Goal: Task Accomplishment & Management: Use online tool/utility

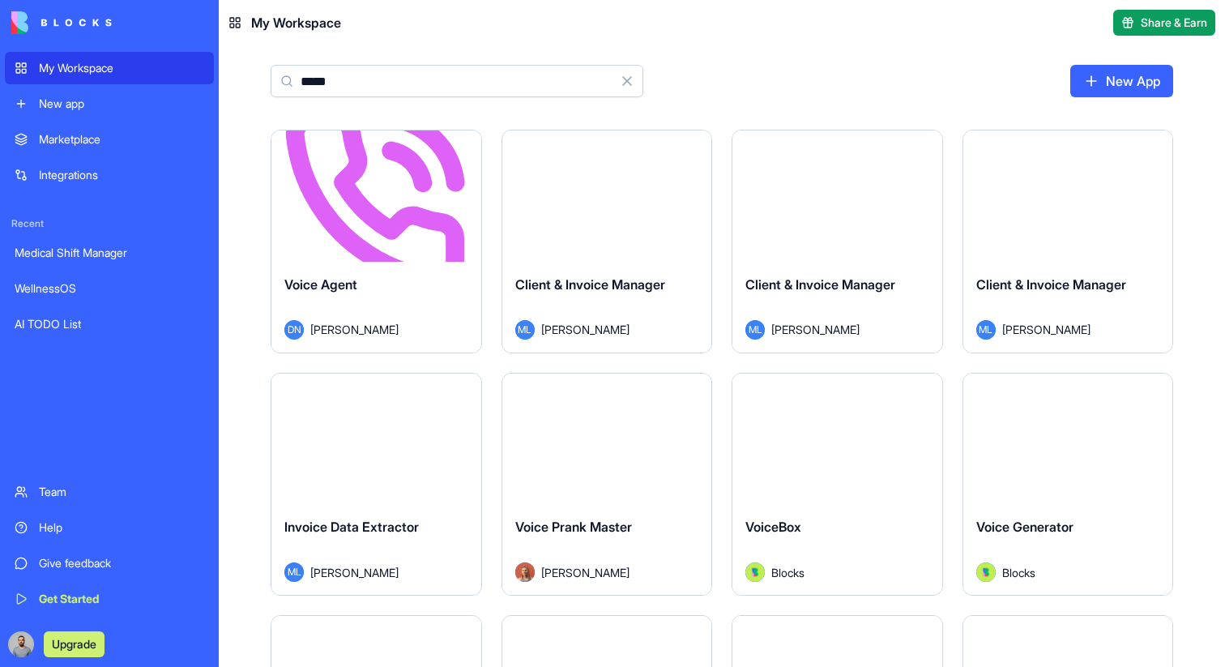
type input "*****"
click at [398, 229] on div "Launch" at bounding box center [376, 195] width 210 height 131
click at [404, 195] on button "Launch" at bounding box center [376, 196] width 122 height 32
click at [464, 155] on html "My Workspace New app Marketplace Integrations Recent Medical Shift Manager Well…" at bounding box center [612, 333] width 1225 height 667
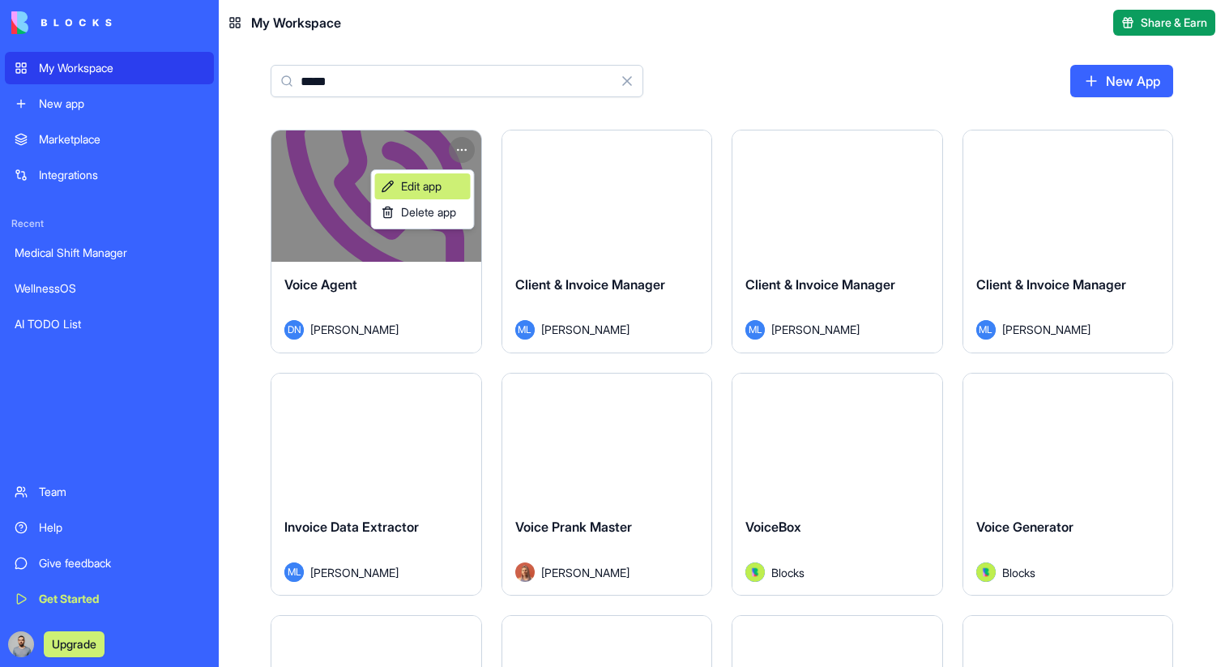
click at [436, 191] on span "Edit app" at bounding box center [421, 186] width 41 height 16
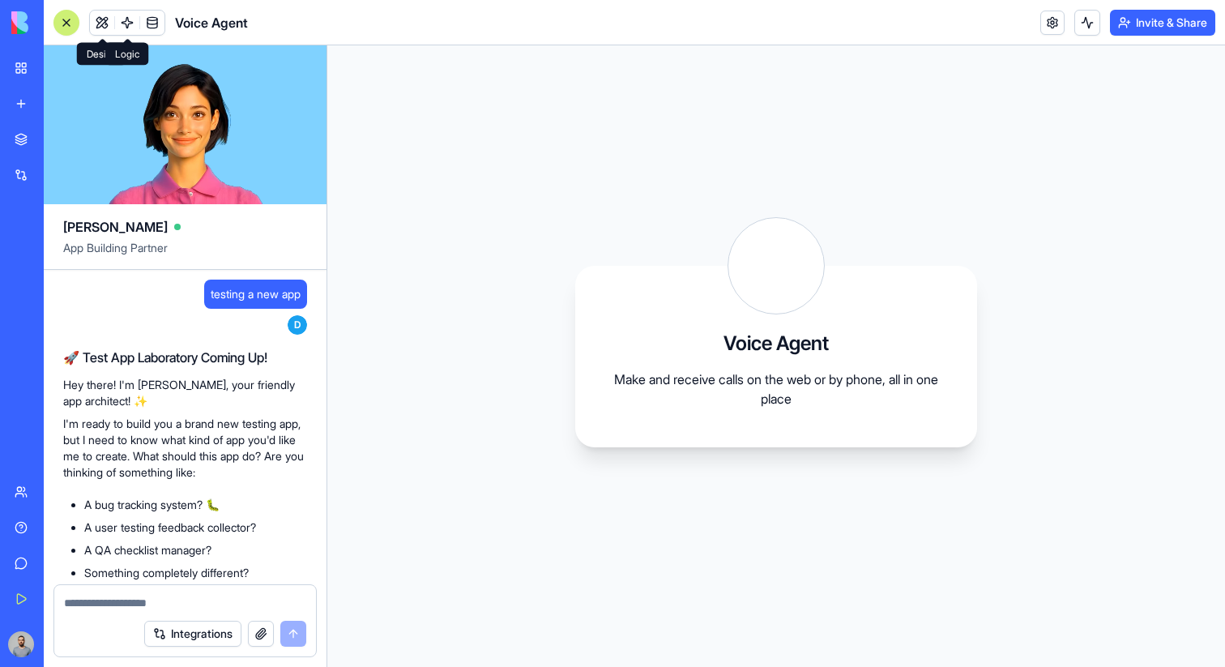
scroll to position [87, 0]
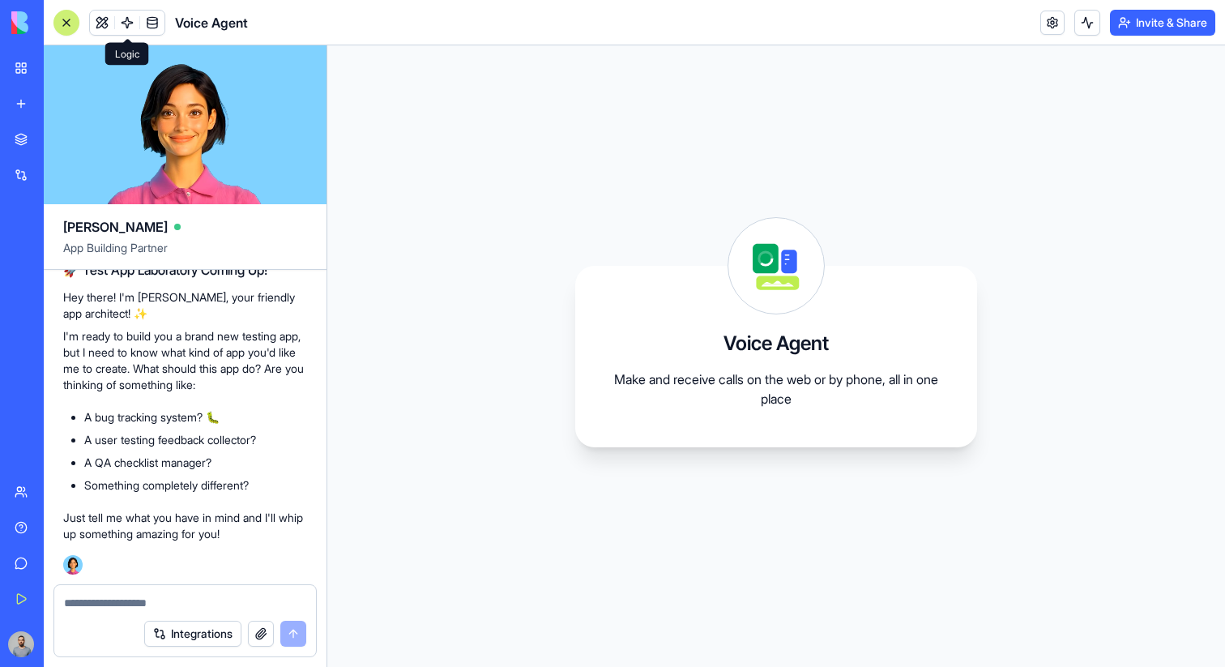
click at [130, 27] on link at bounding box center [127, 23] width 24 height 24
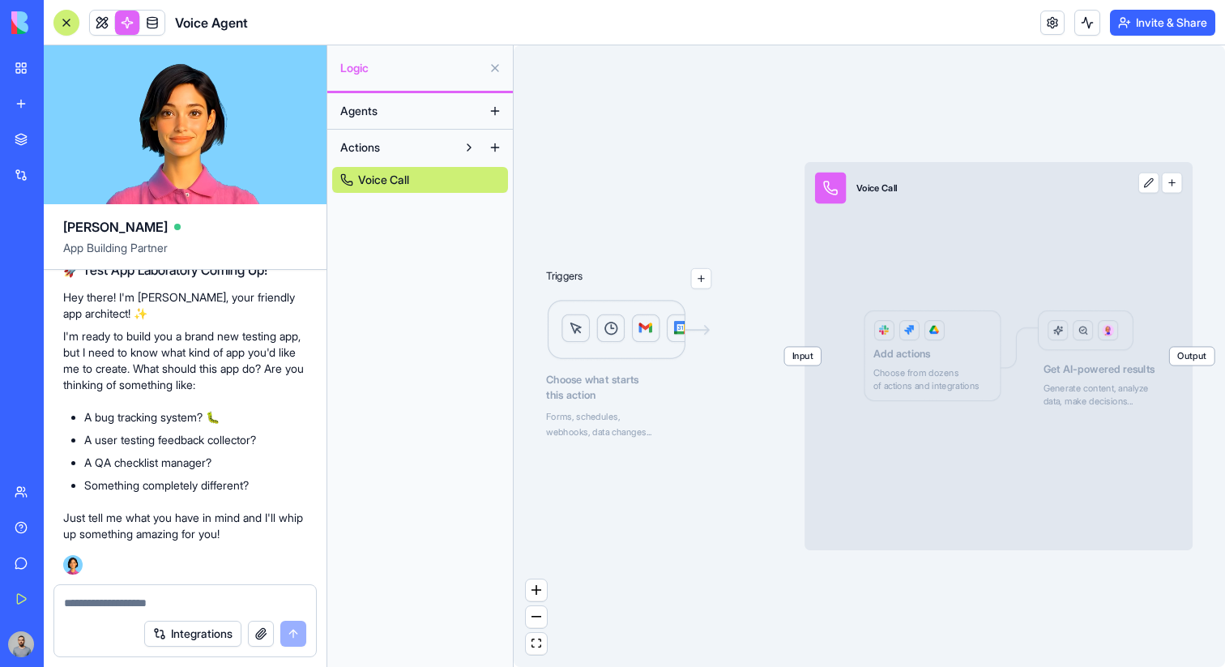
click at [27, 59] on link "My Workspace" at bounding box center [37, 68] width 65 height 32
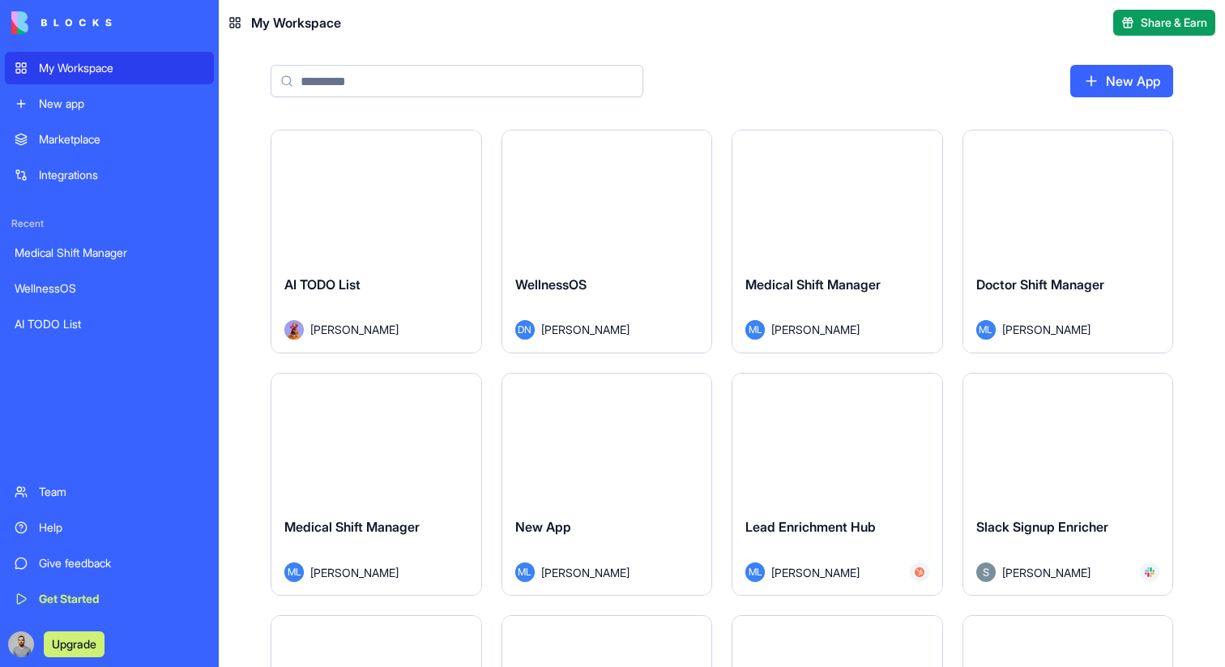
click at [393, 217] on div "Launch" at bounding box center [376, 195] width 210 height 131
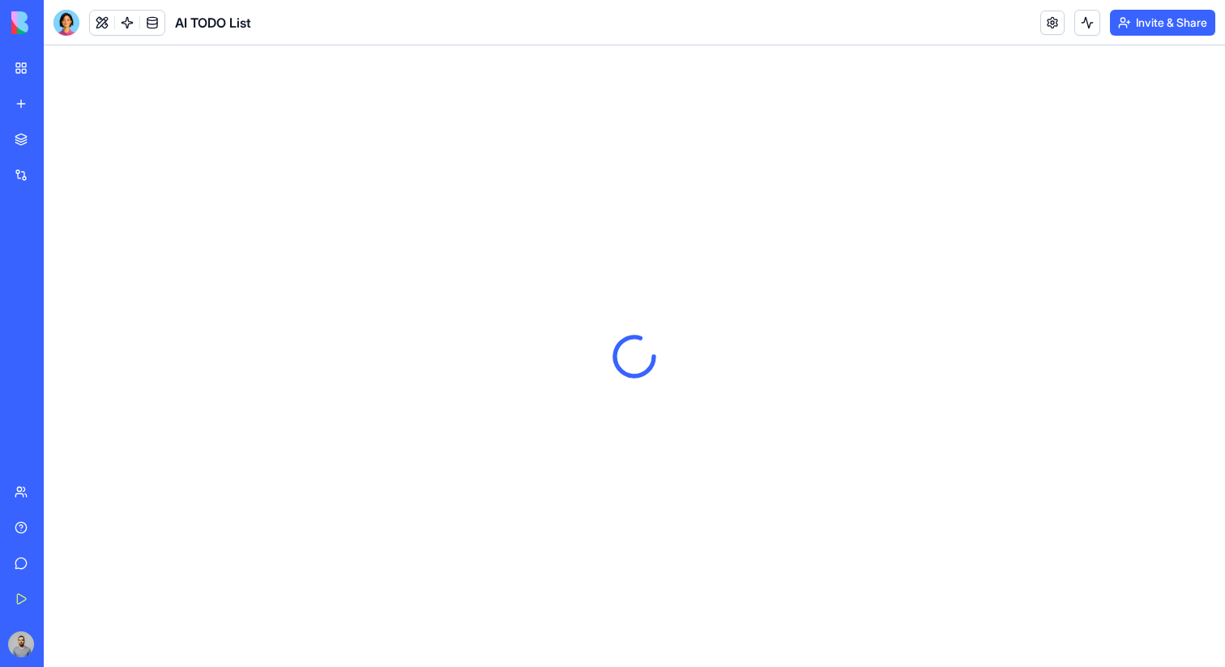
click at [129, 18] on link at bounding box center [127, 23] width 24 height 24
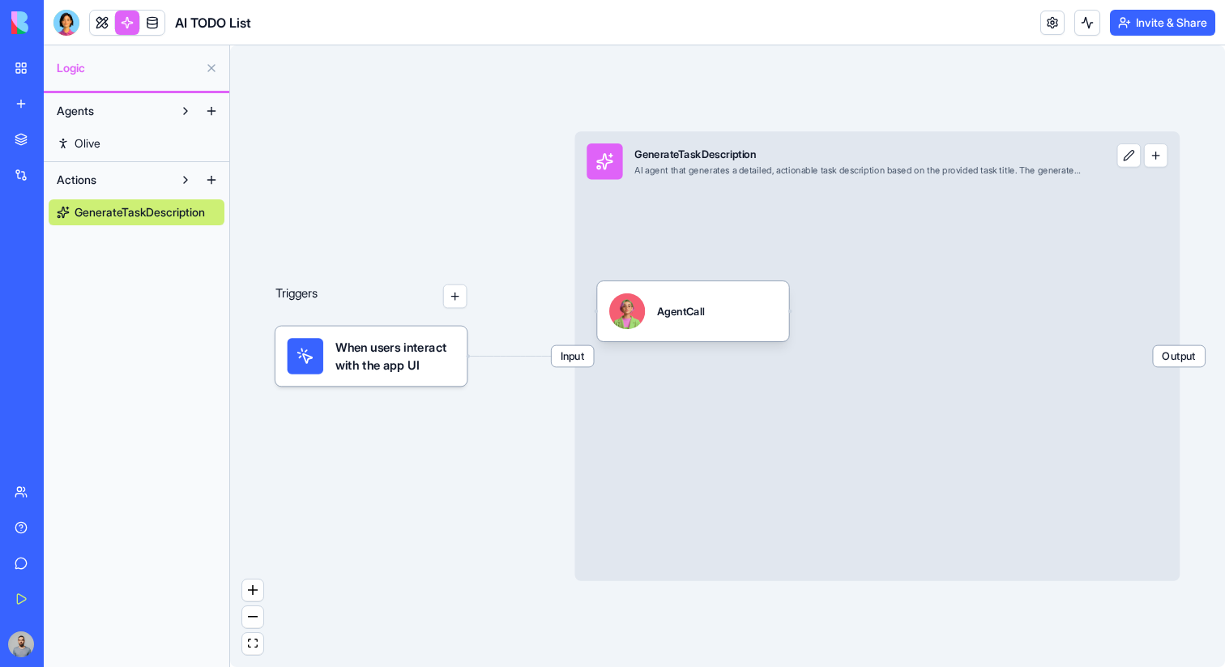
click at [122, 134] on link "Olive" at bounding box center [137, 143] width 176 height 26
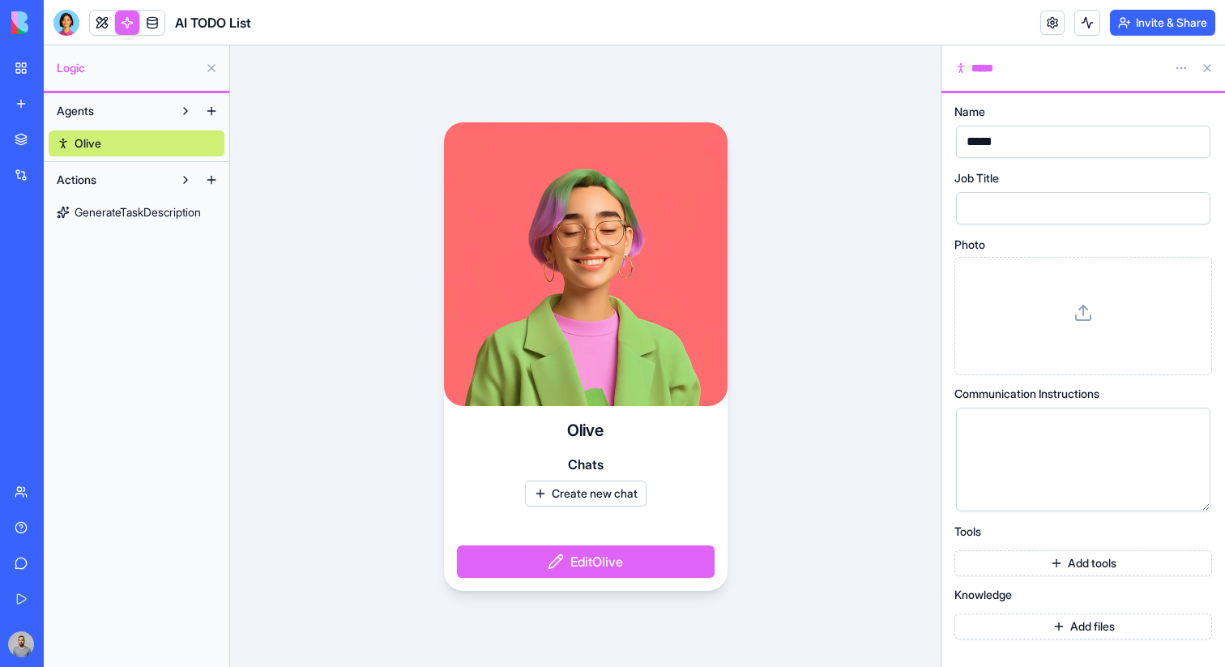
click at [607, 484] on button "Create new chat" at bounding box center [586, 493] width 122 height 26
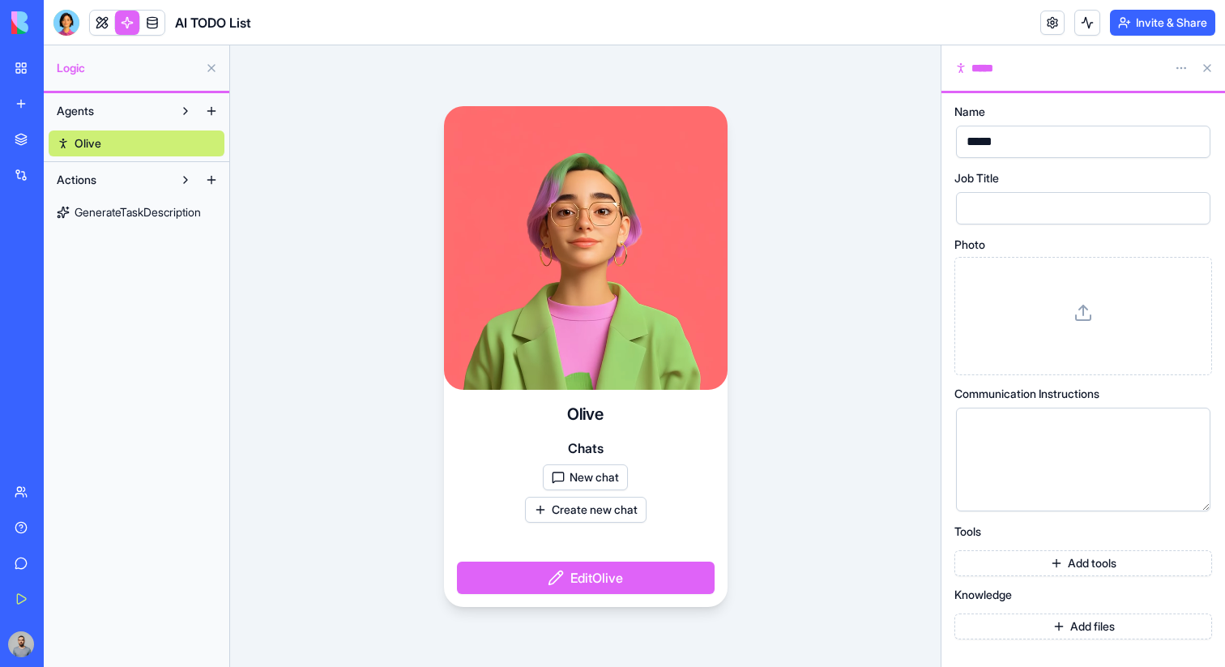
click at [606, 483] on button "New chat" at bounding box center [585, 477] width 85 height 26
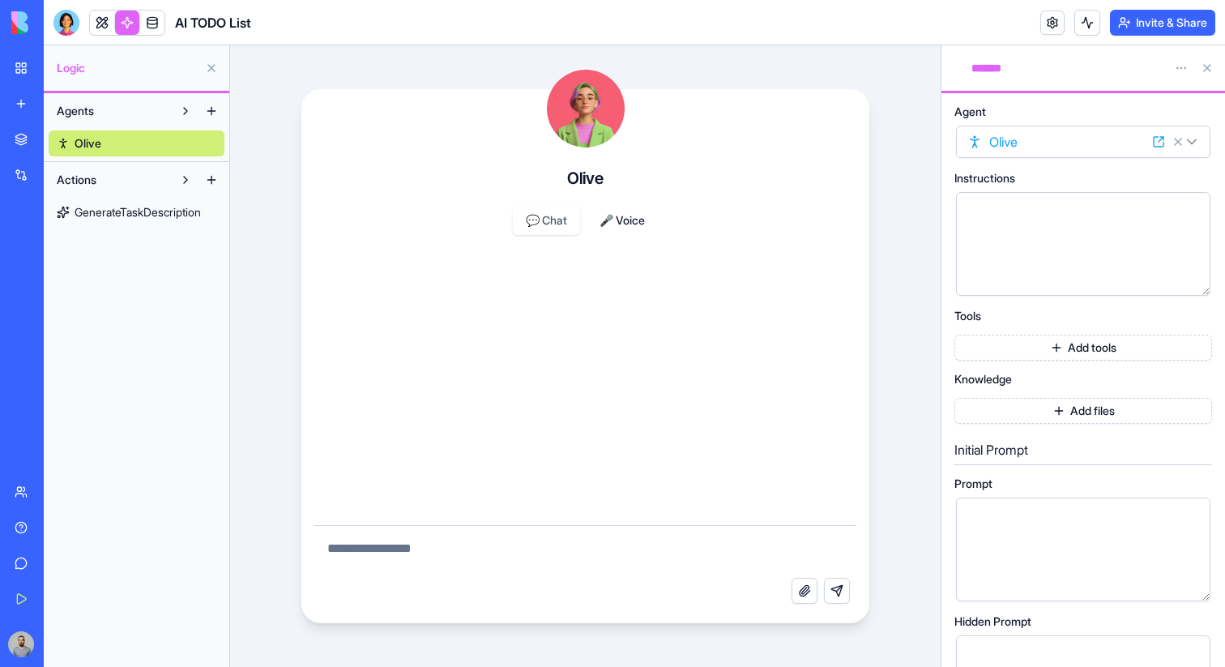
click at [624, 224] on button "🎤 Voice" at bounding box center [622, 220] width 71 height 29
click at [1012, 243] on div at bounding box center [1070, 244] width 216 height 83
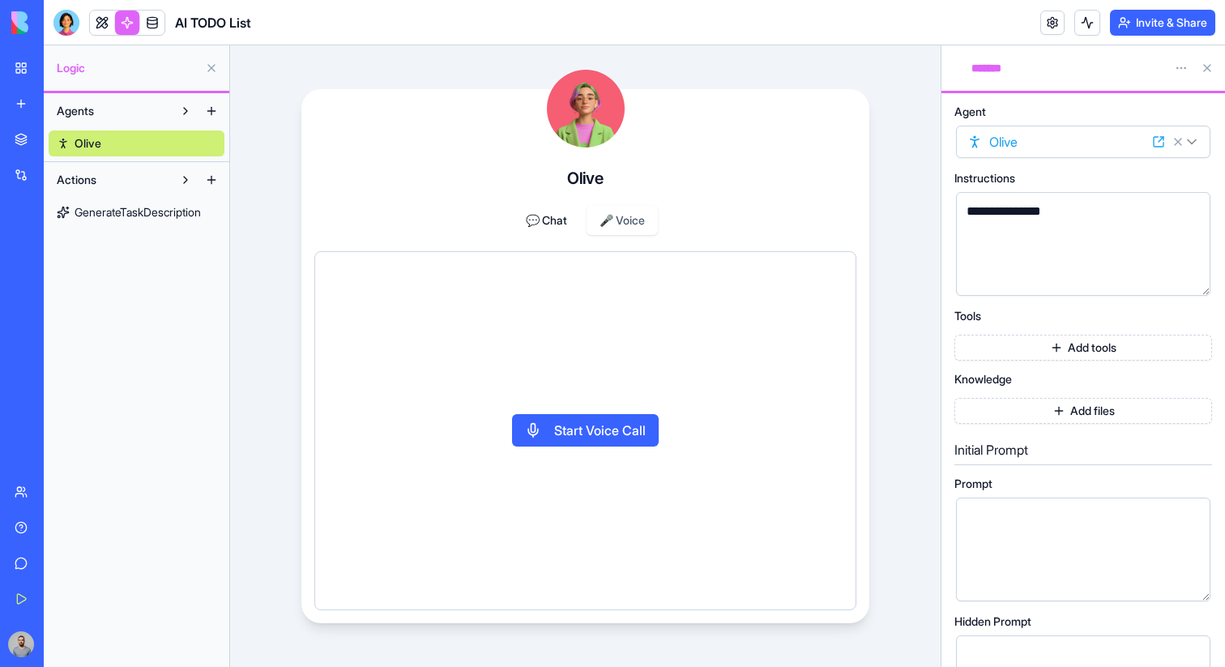
click at [593, 441] on button "Start Voice Call" at bounding box center [585, 430] width 147 height 32
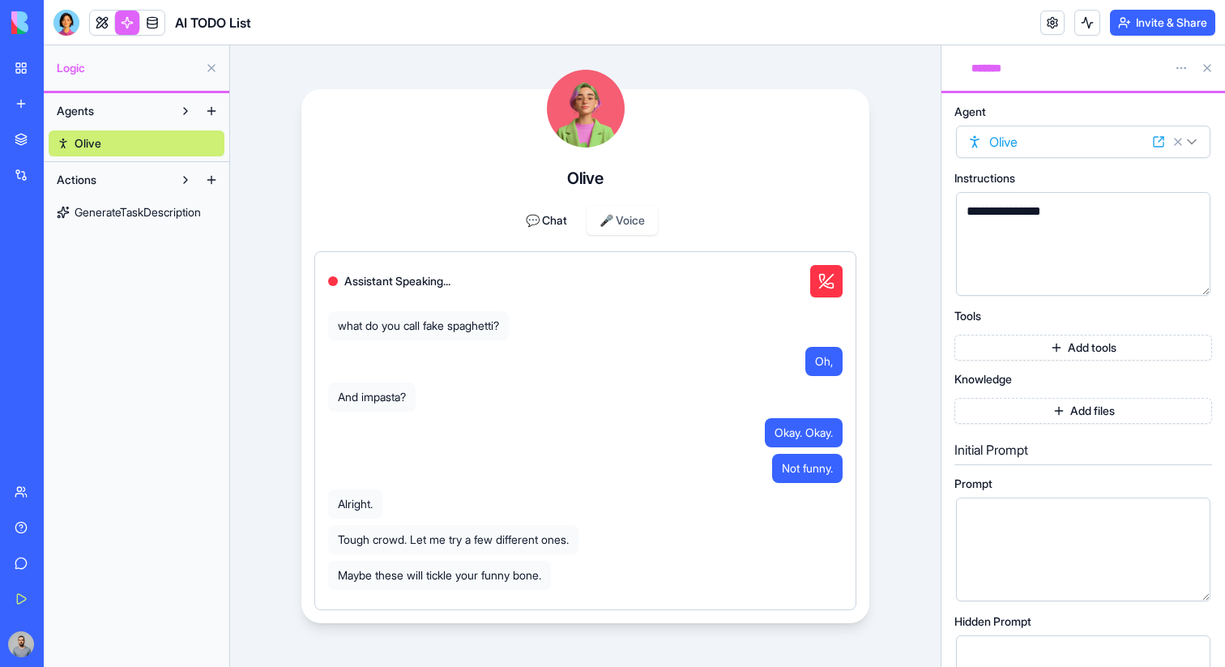
scroll to position [284, 0]
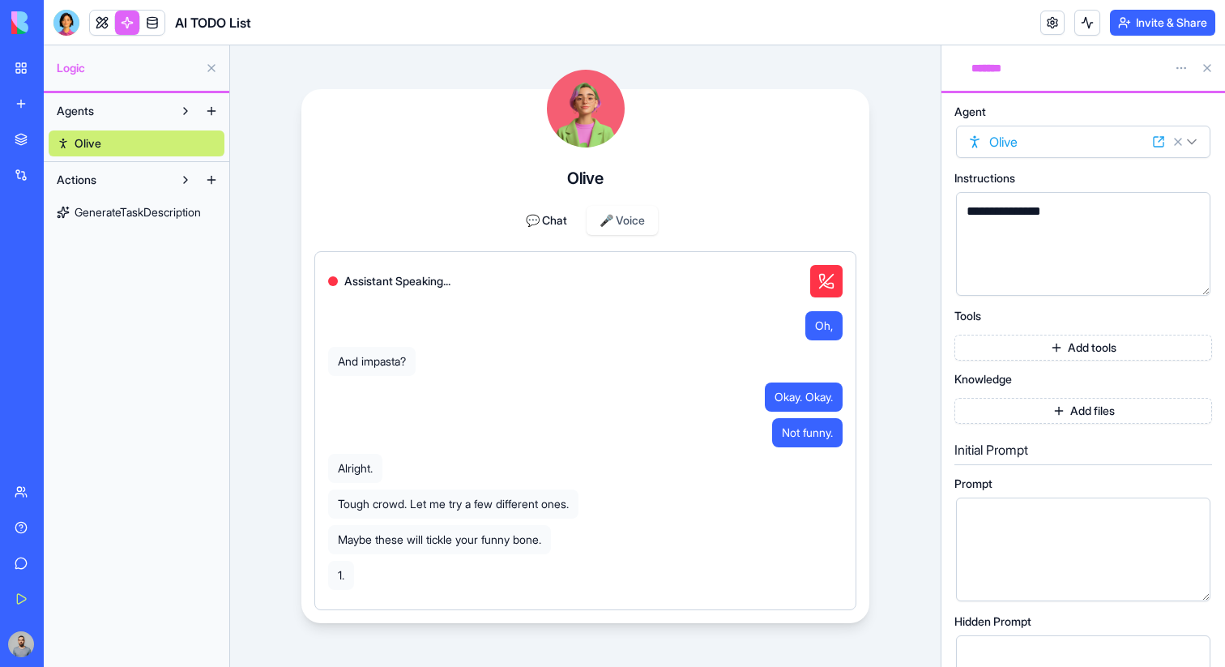
click at [822, 288] on button "End Call" at bounding box center [826, 281] width 32 height 32
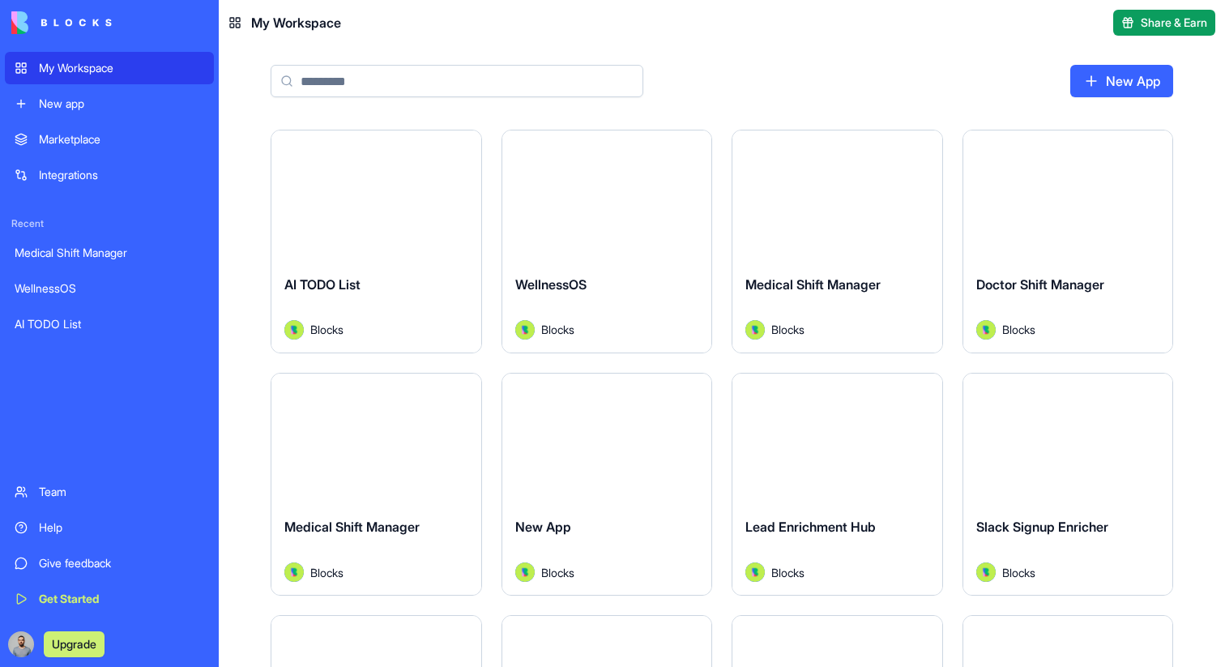
type input "*"
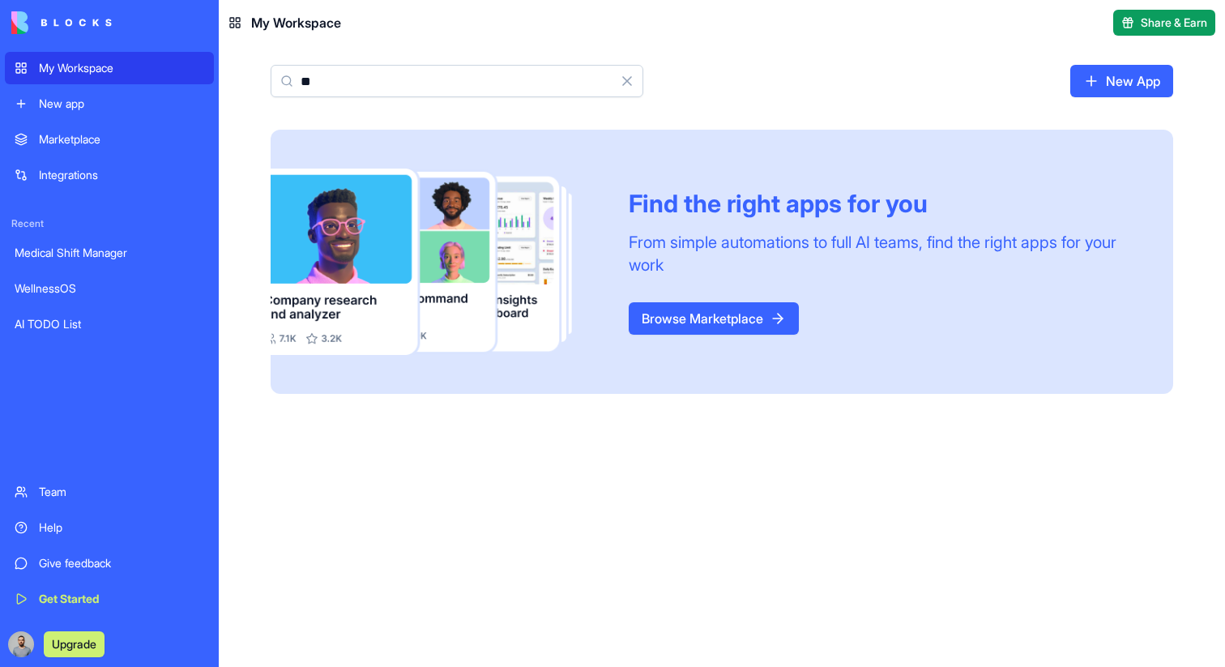
type input "*"
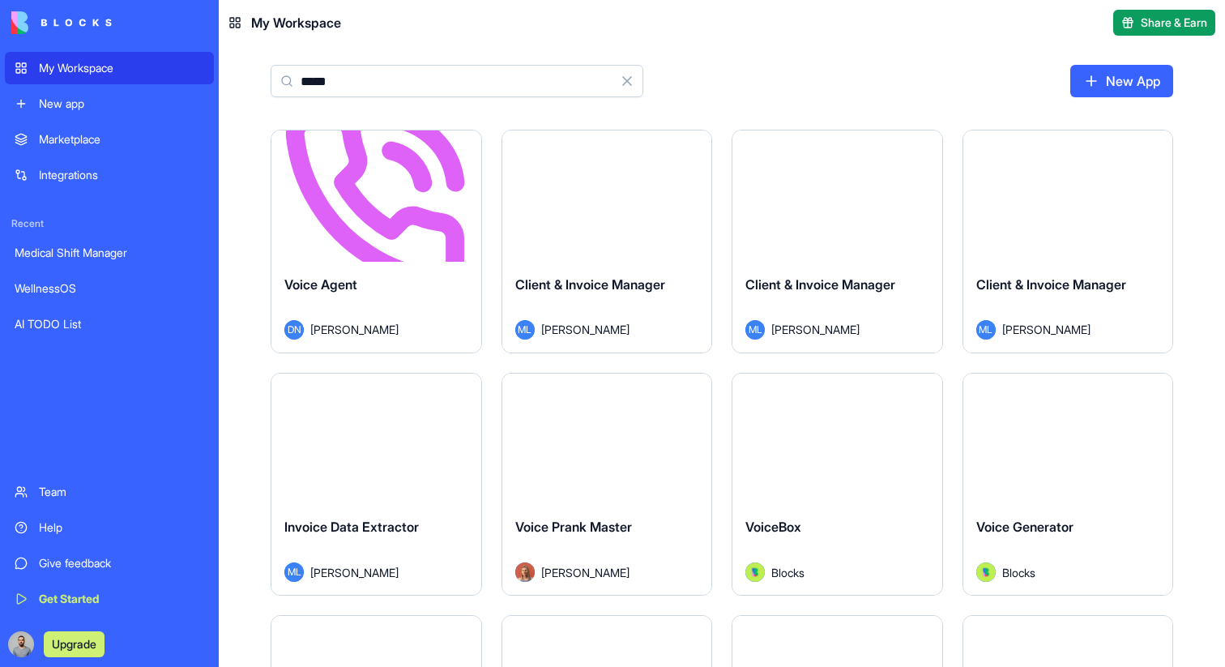
type input "*****"
click at [469, 153] on html "My Workspace New app Marketplace Integrations Recent Medical Shift Manager Well…" at bounding box center [612, 333] width 1225 height 667
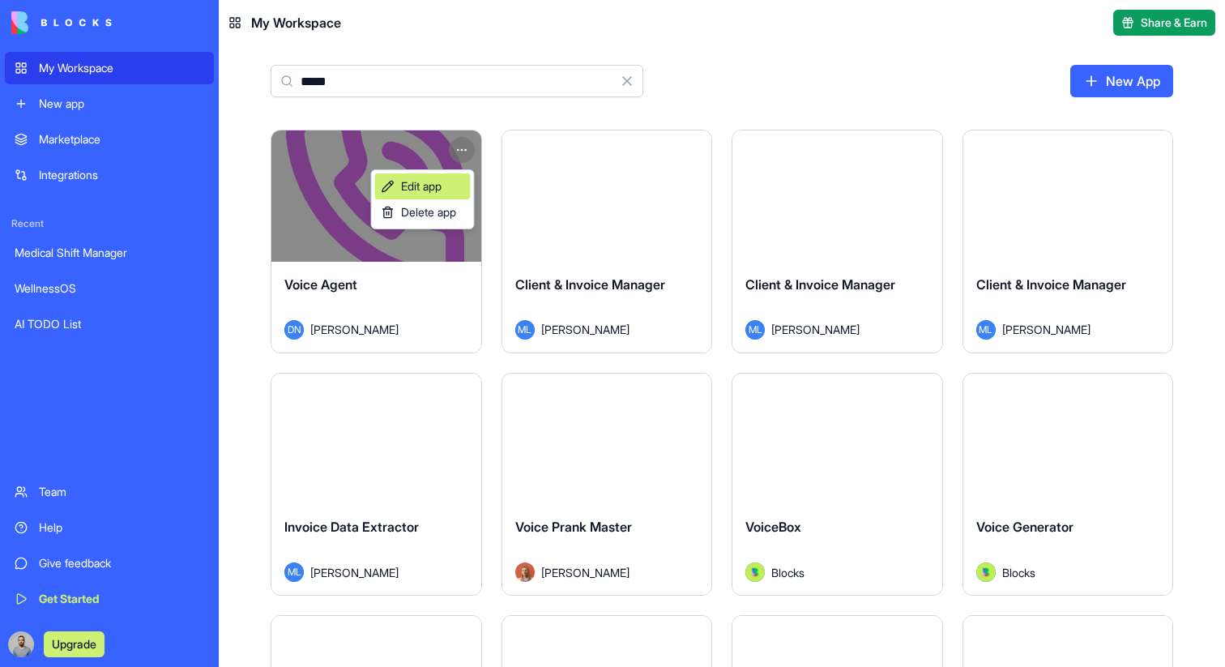
click at [455, 182] on link "Edit app" at bounding box center [423, 186] width 96 height 26
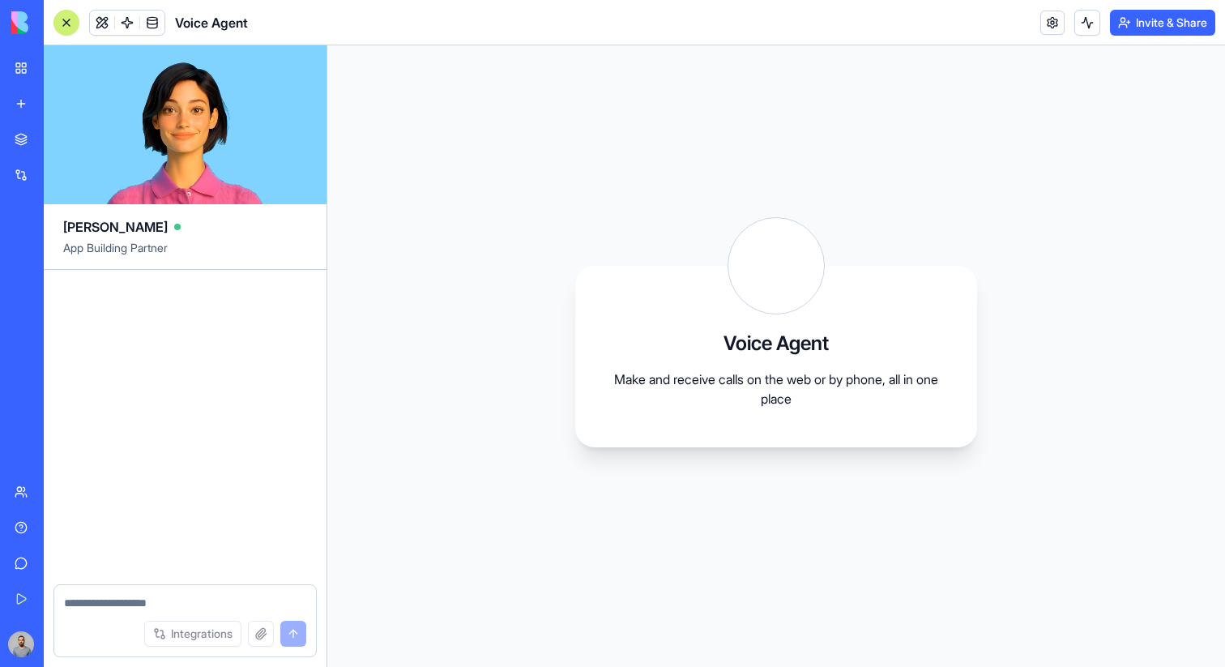
scroll to position [87, 0]
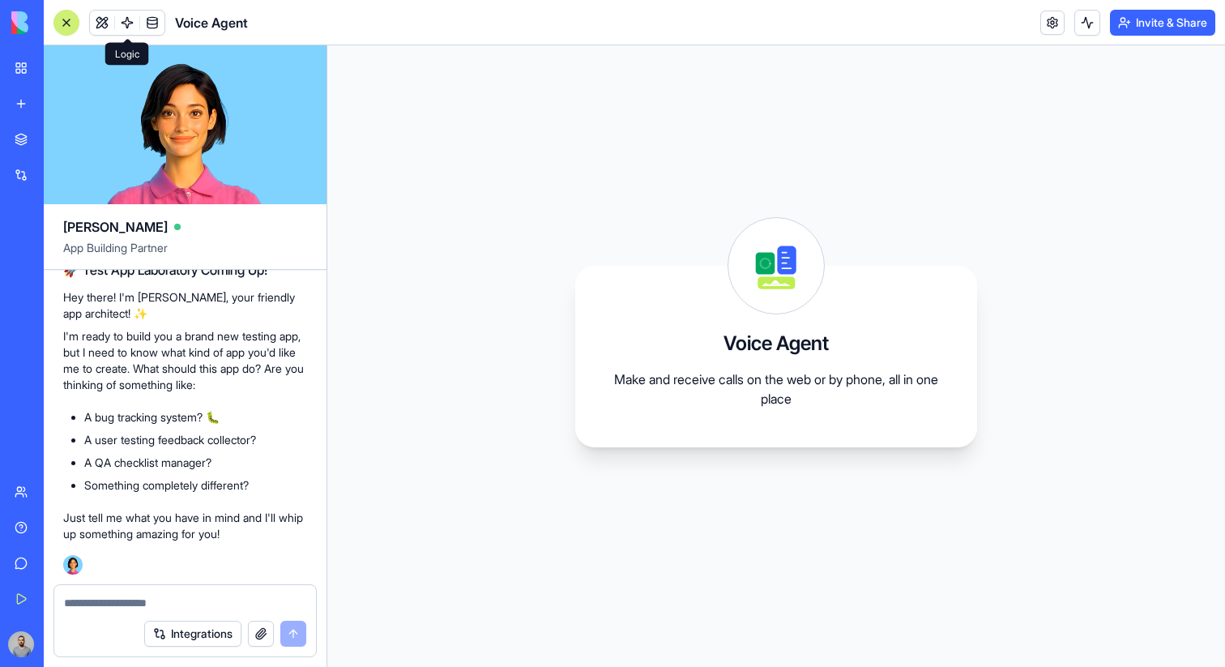
click at [128, 26] on link at bounding box center [127, 23] width 24 height 24
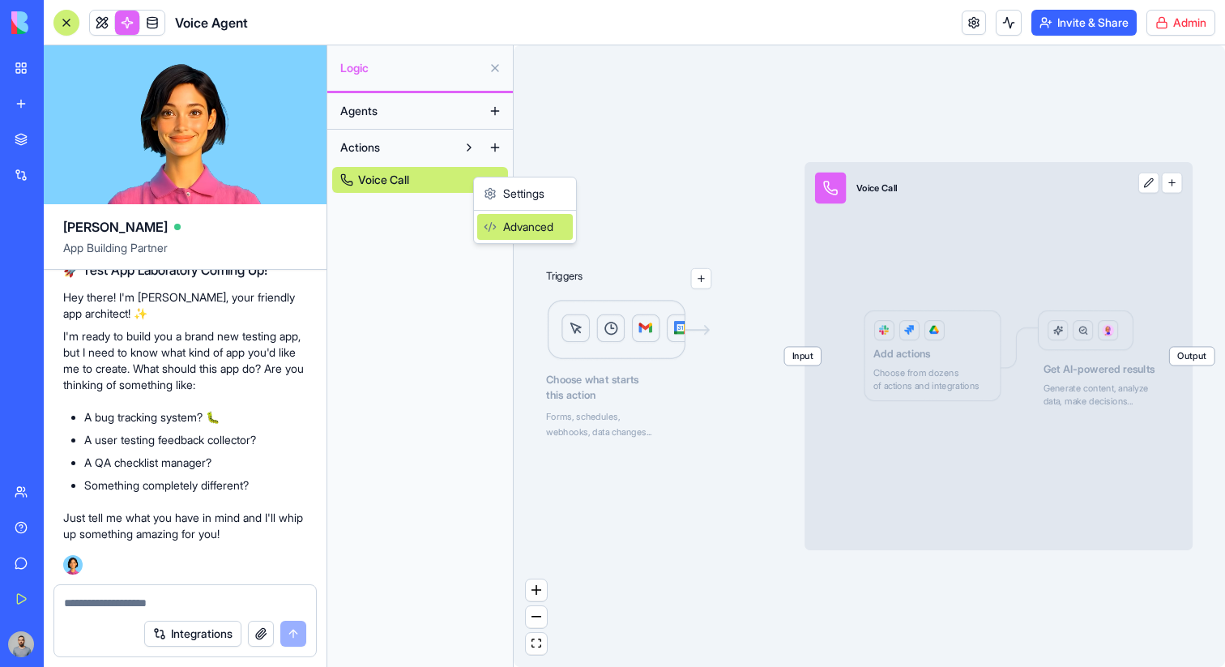
click at [526, 236] on div "Advanced" at bounding box center [525, 227] width 96 height 26
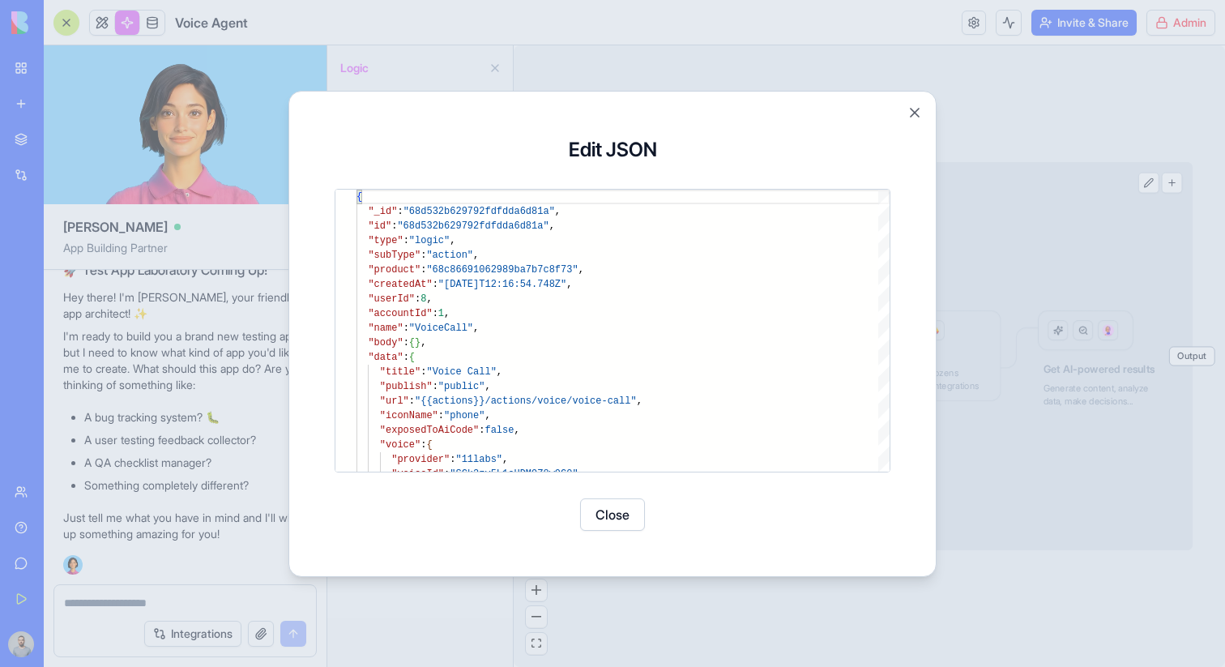
click at [932, 288] on div "**********" at bounding box center [612, 334] width 648 height 486
click at [958, 288] on div at bounding box center [612, 333] width 1225 height 667
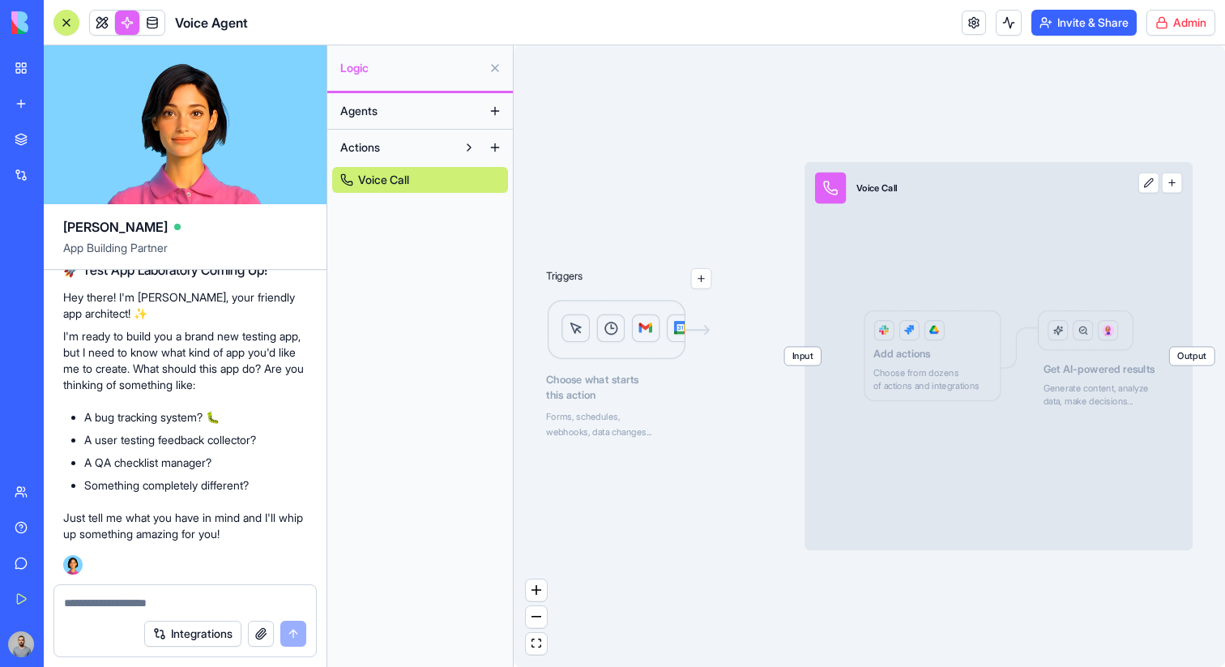
click at [809, 348] on span "Input" at bounding box center [802, 356] width 36 height 18
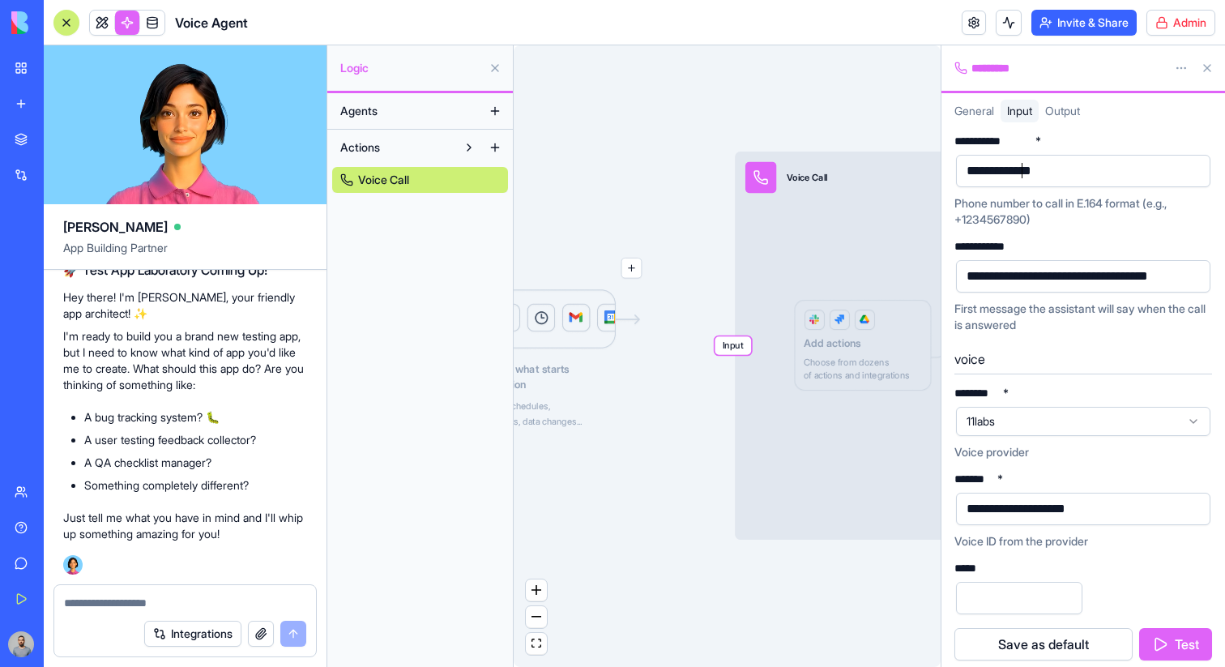
click at [1020, 164] on div "**********" at bounding box center [1016, 171] width 109 height 18
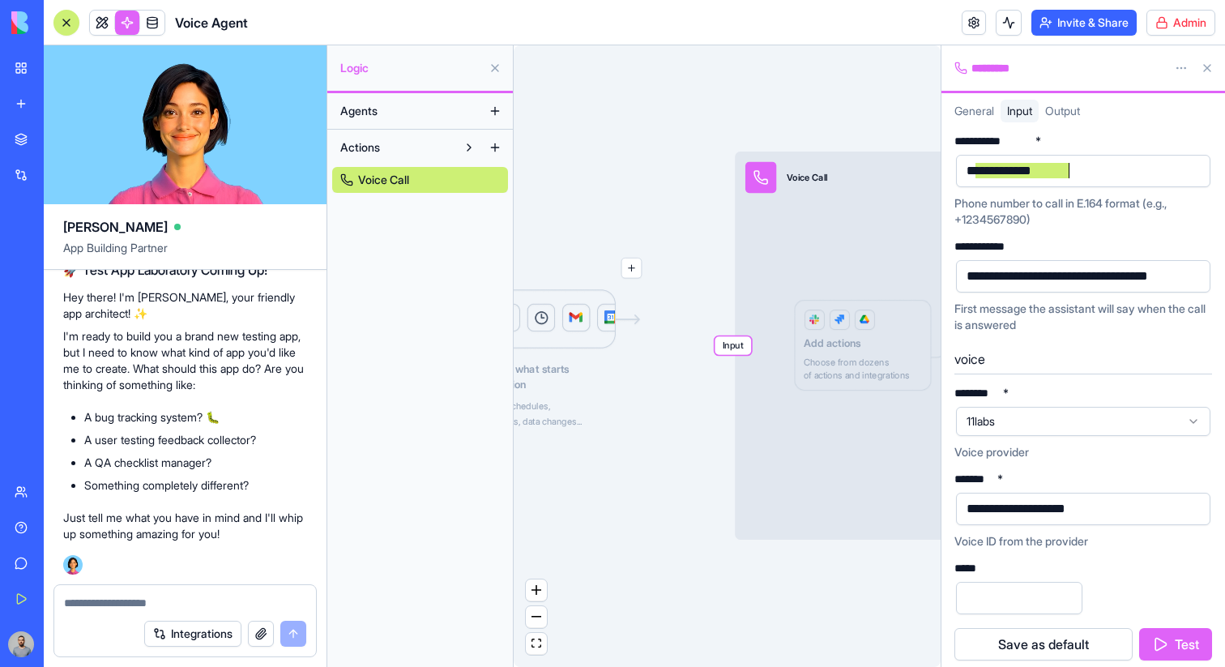
click at [1020, 164] on div "**********" at bounding box center [1016, 171] width 109 height 18
click at [1016, 267] on div "**********" at bounding box center [1080, 276] width 237 height 18
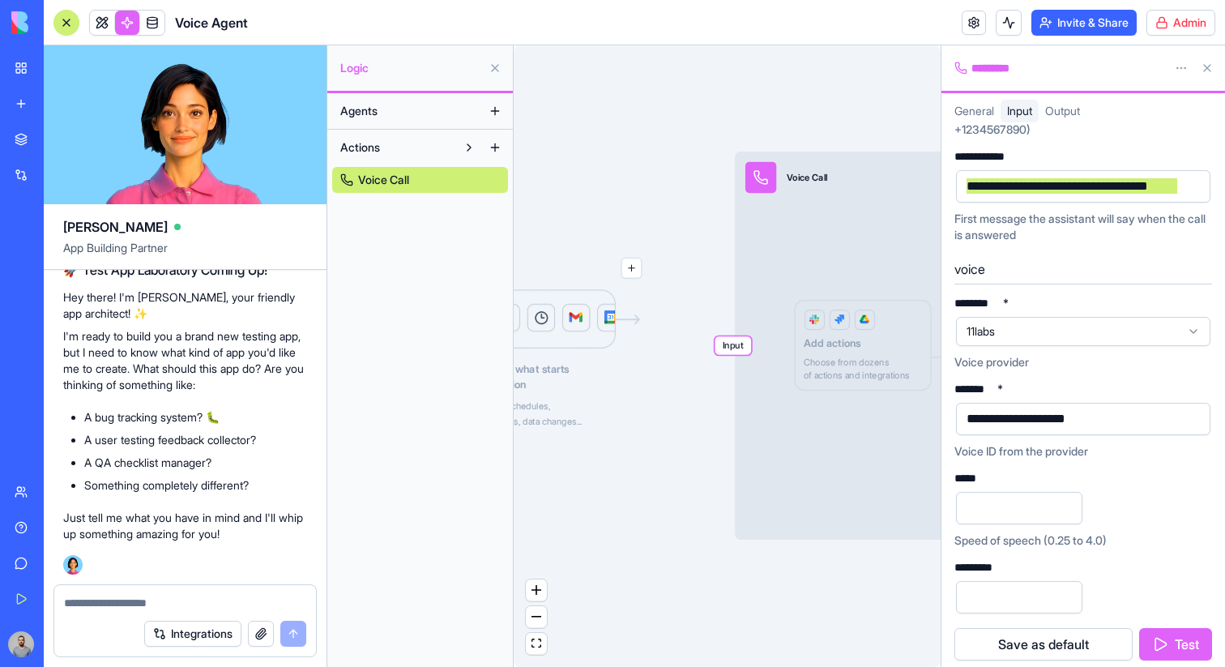
scroll to position [97, 0]
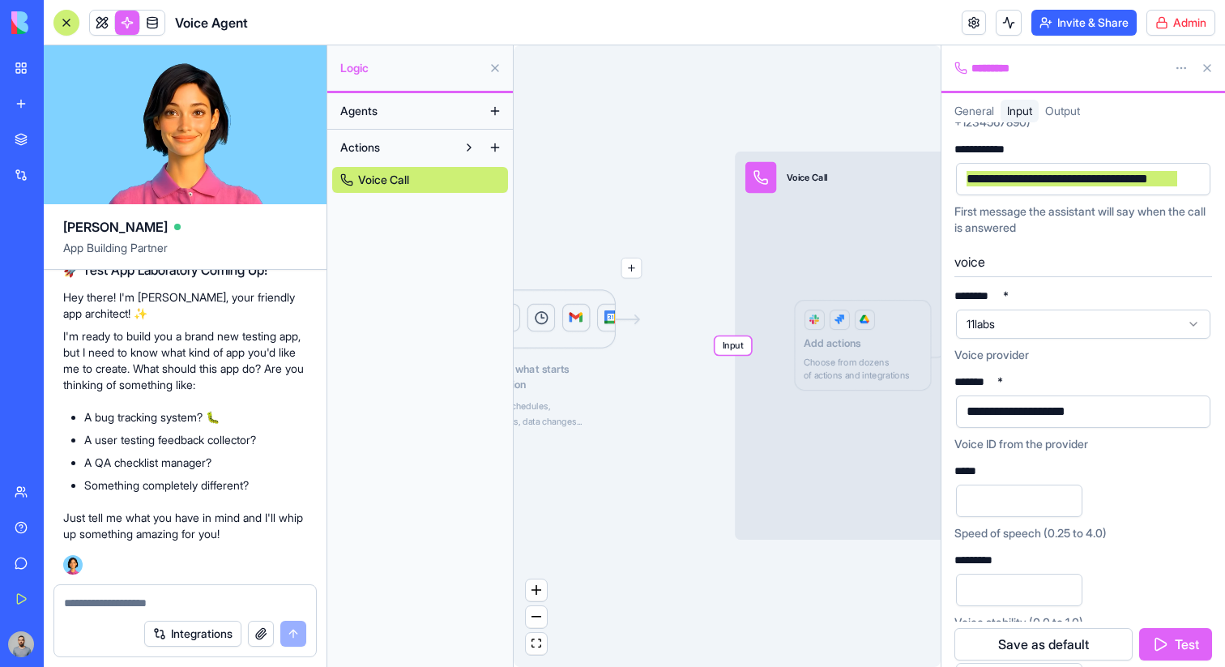
click at [1010, 320] on span "11labs" at bounding box center [1074, 324] width 214 height 16
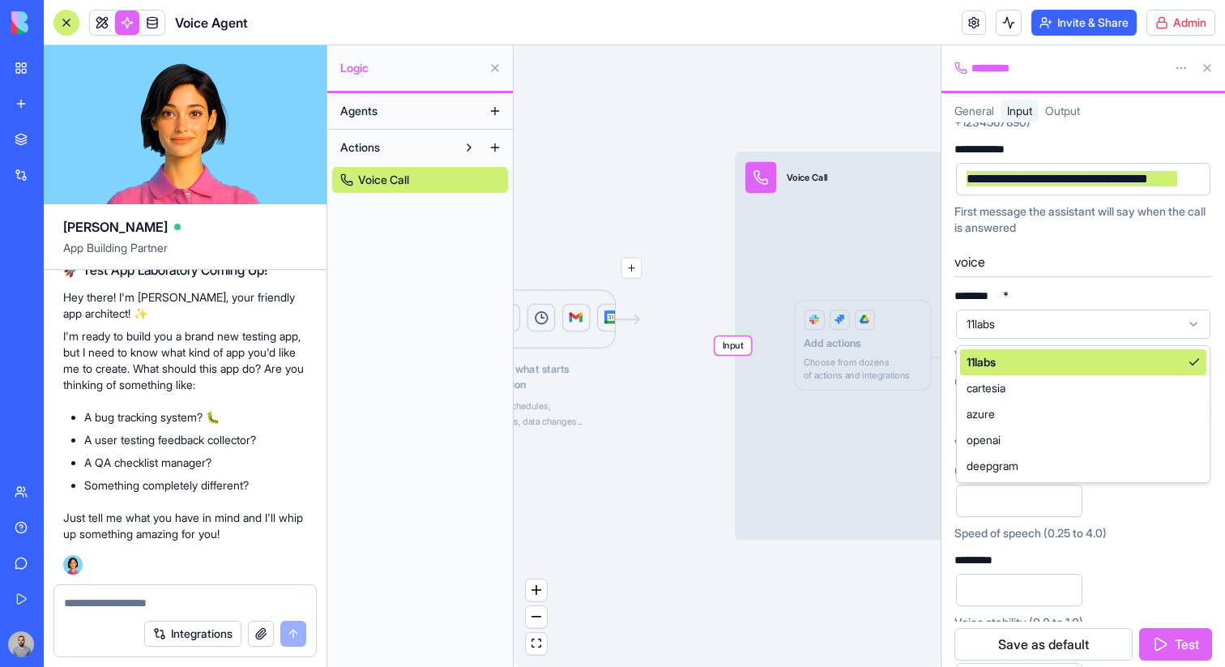
click at [1010, 331] on span "11labs" at bounding box center [1074, 324] width 214 height 16
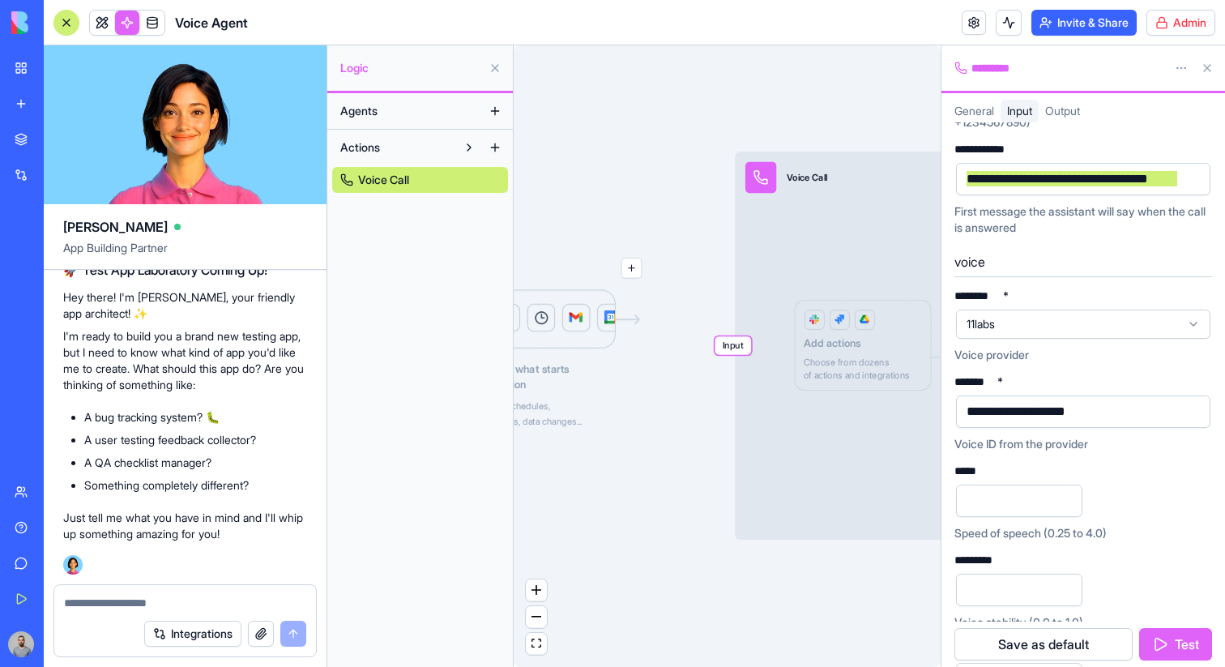
click at [1009, 406] on div "**********" at bounding box center [1047, 412] width 171 height 18
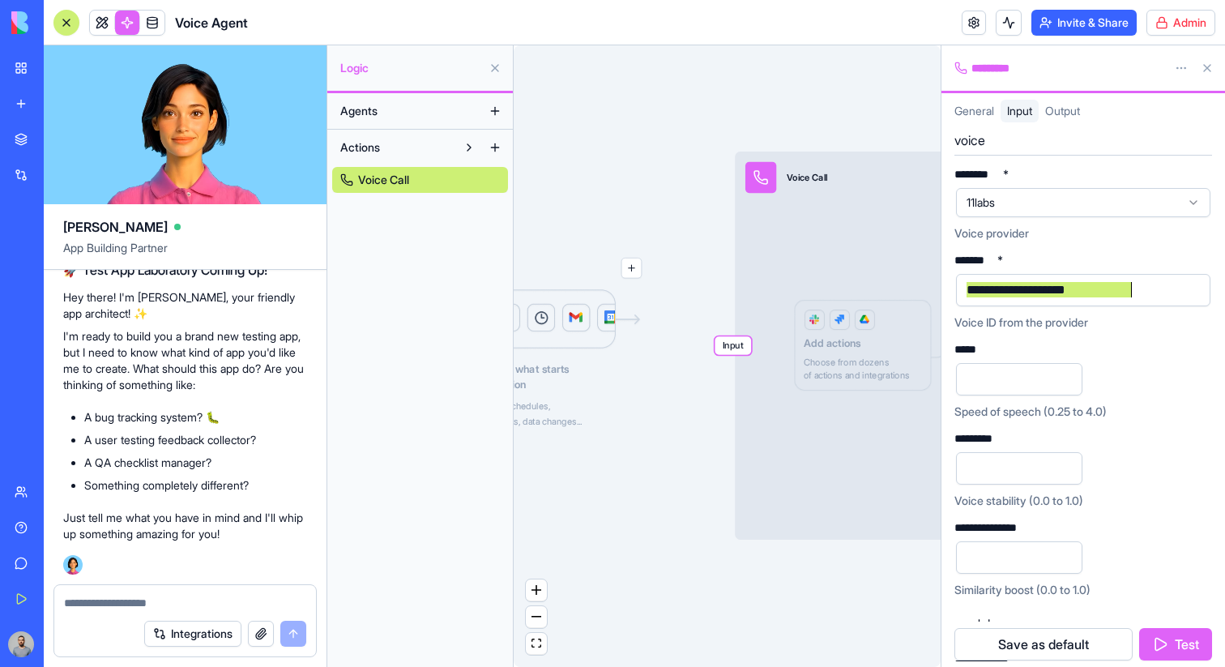
scroll to position [251, 0]
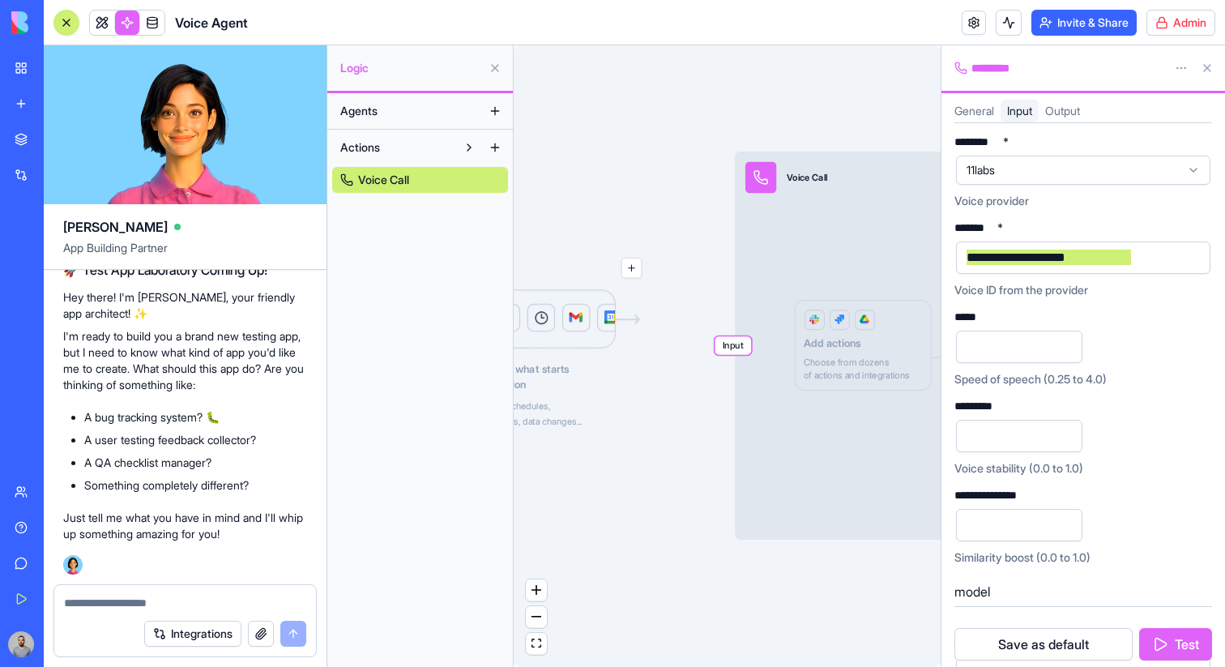
click at [1017, 359] on input "number" at bounding box center [1019, 347] width 126 height 32
click at [1014, 431] on input "number" at bounding box center [1019, 436] width 126 height 32
click at [1027, 521] on input "number" at bounding box center [1019, 525] width 126 height 32
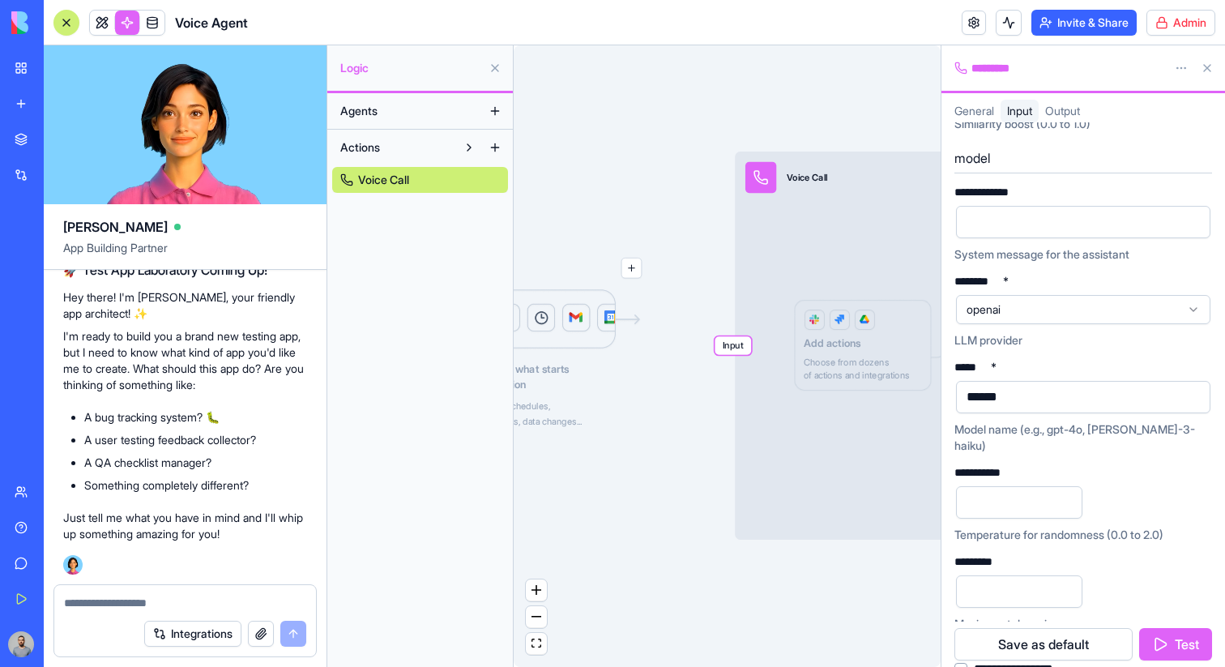
scroll to position [687, 0]
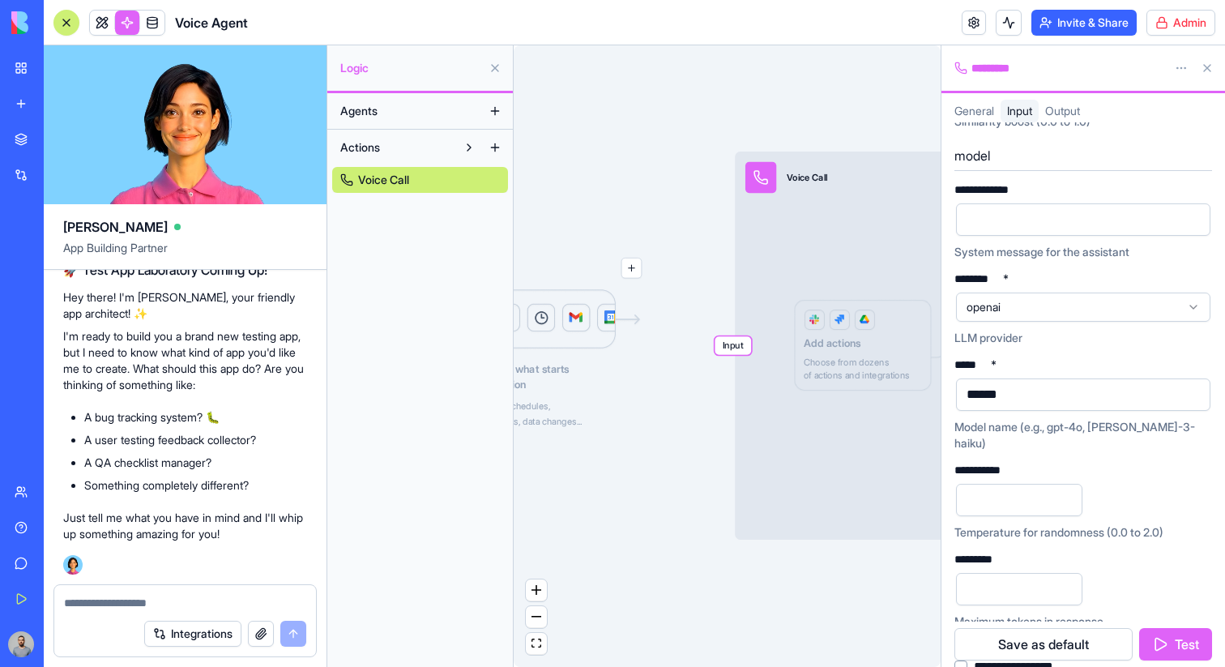
type input "**"
click at [1039, 312] on span "openai" at bounding box center [1074, 307] width 214 height 16
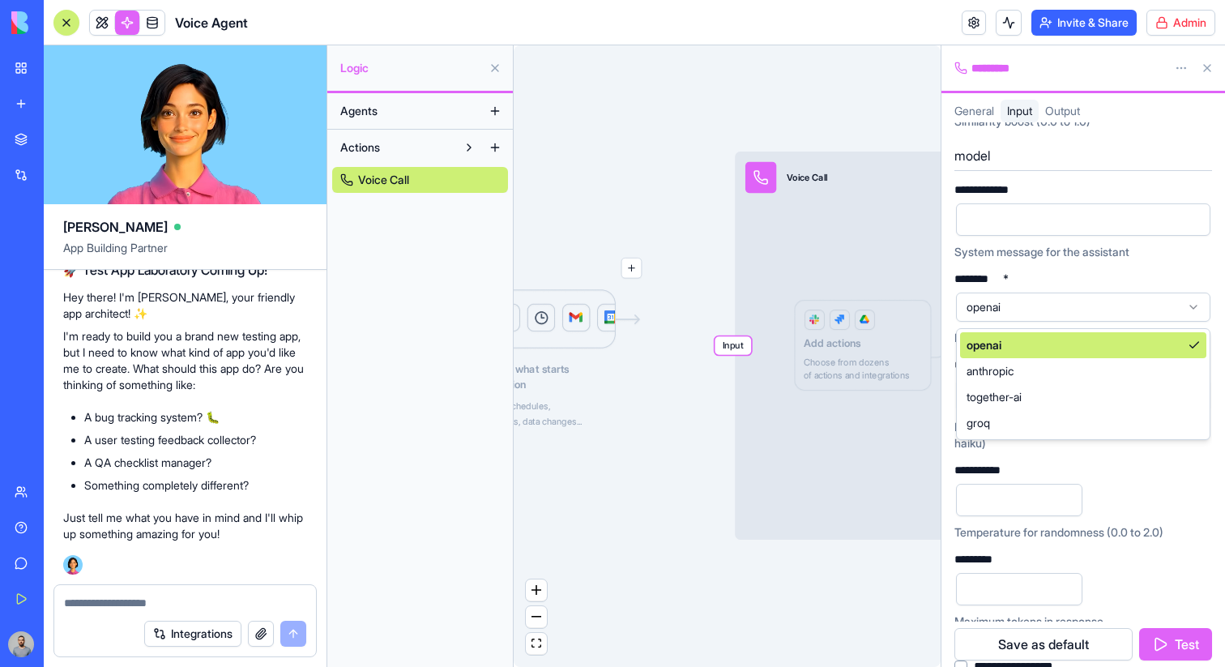
click at [1039, 310] on span "openai" at bounding box center [1074, 307] width 214 height 16
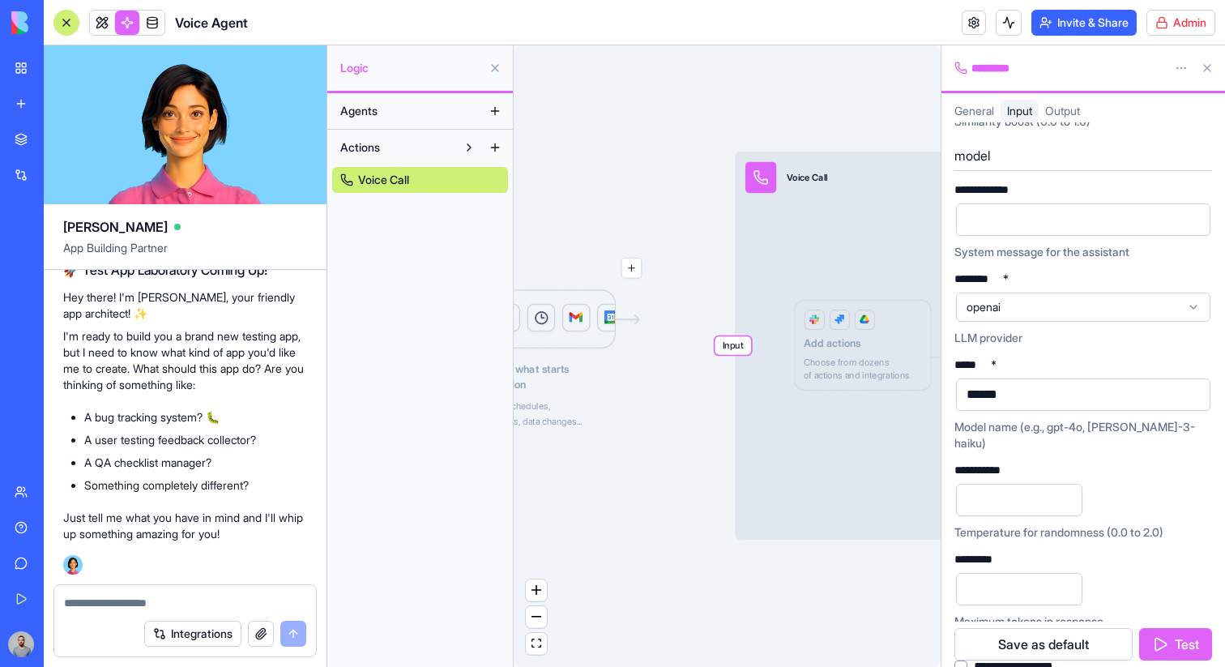
click at [1026, 403] on div "******" at bounding box center [1070, 394] width 216 height 24
click at [1033, 313] on span "openai" at bounding box center [1074, 307] width 214 height 16
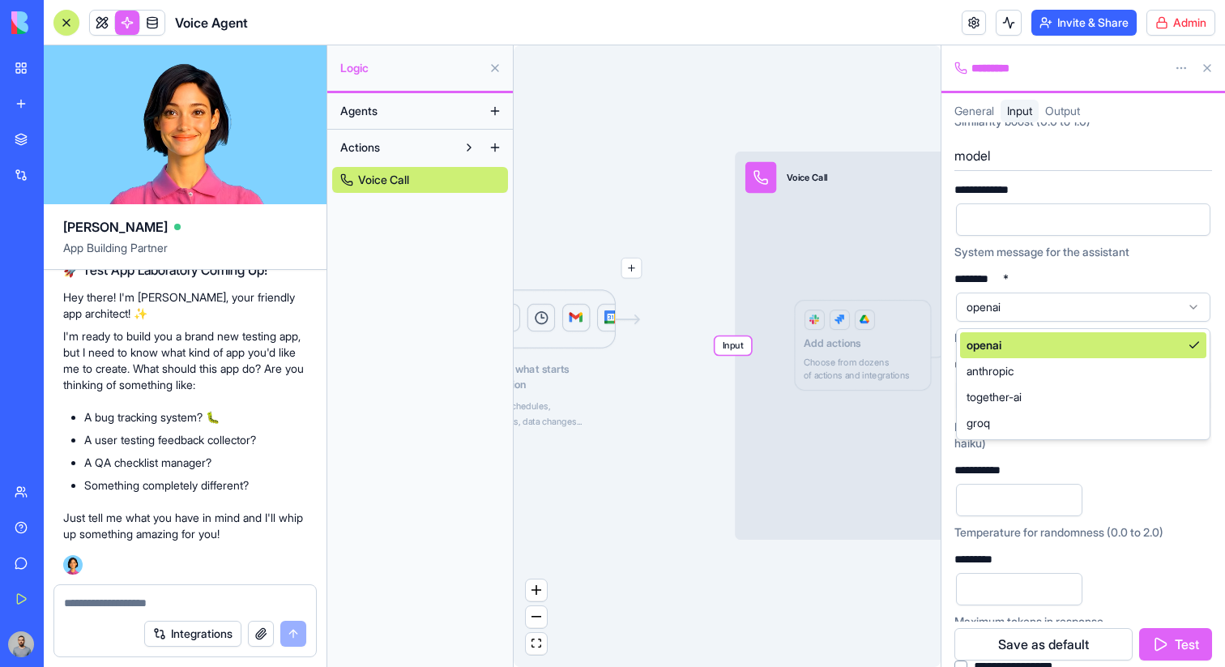
click at [1034, 298] on div "openai" at bounding box center [1083, 306] width 254 height 29
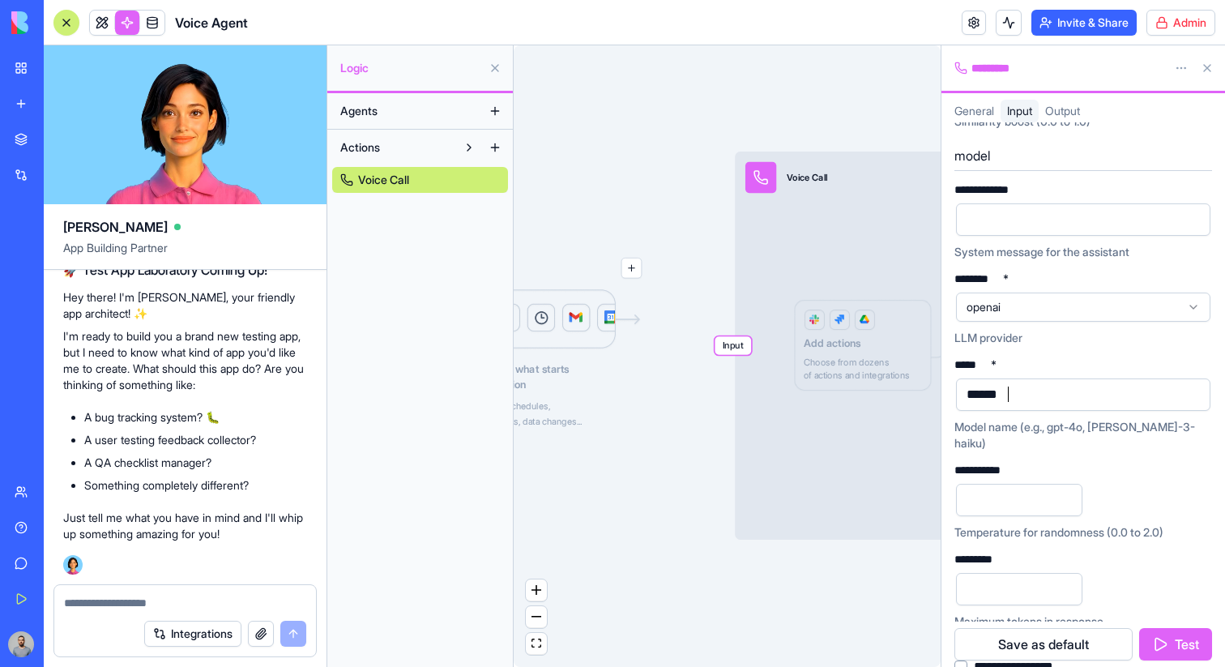
click at [1038, 399] on div "******" at bounding box center [1070, 394] width 216 height 24
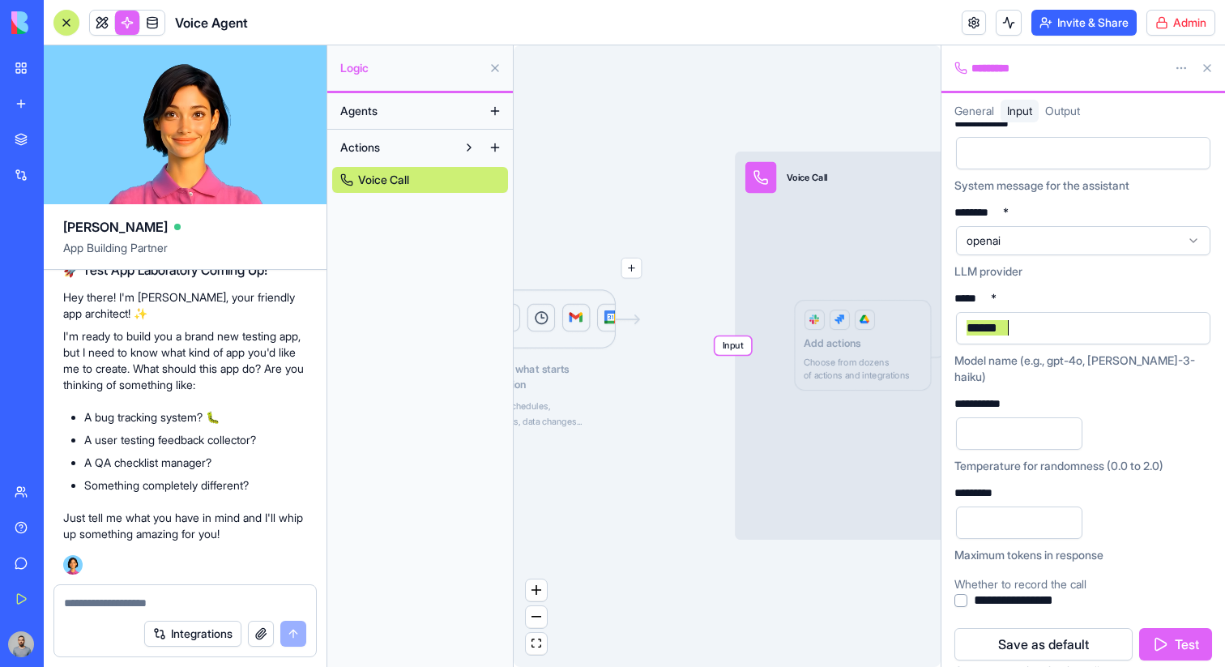
scroll to position [804, 0]
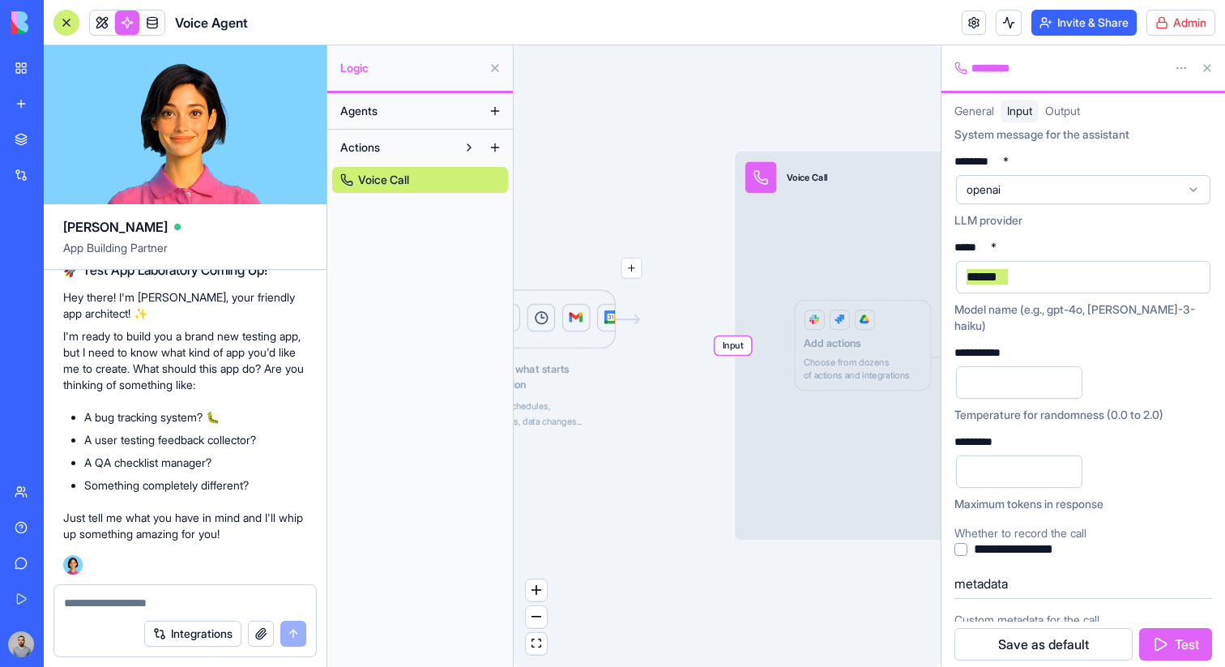
click at [998, 374] on input "number" at bounding box center [1019, 382] width 126 height 32
click at [997, 455] on input "number" at bounding box center [1019, 471] width 126 height 32
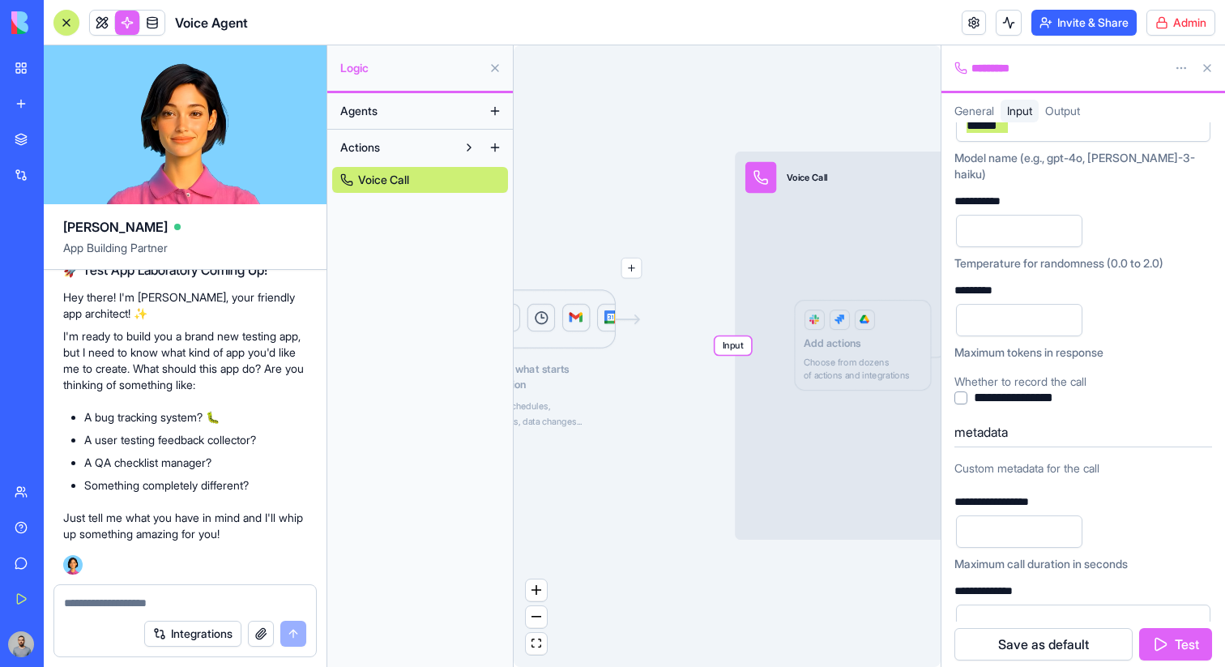
scroll to position [953, 0]
click at [979, 425] on h5 "metadata" at bounding box center [1083, 434] width 258 height 19
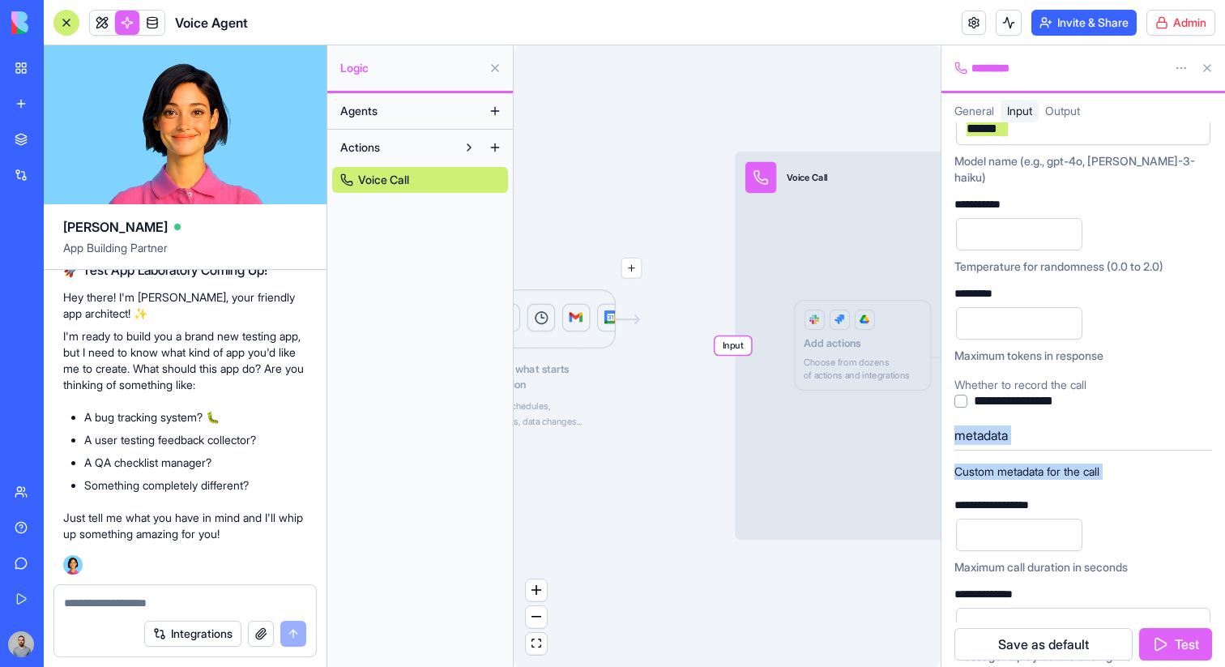
drag, startPoint x: 979, startPoint y: 420, endPoint x: 1001, endPoint y: 465, distance: 49.6
click at [1001, 465] on div "metadata Custom metadata for the call" at bounding box center [1083, 454] width 258 height 64
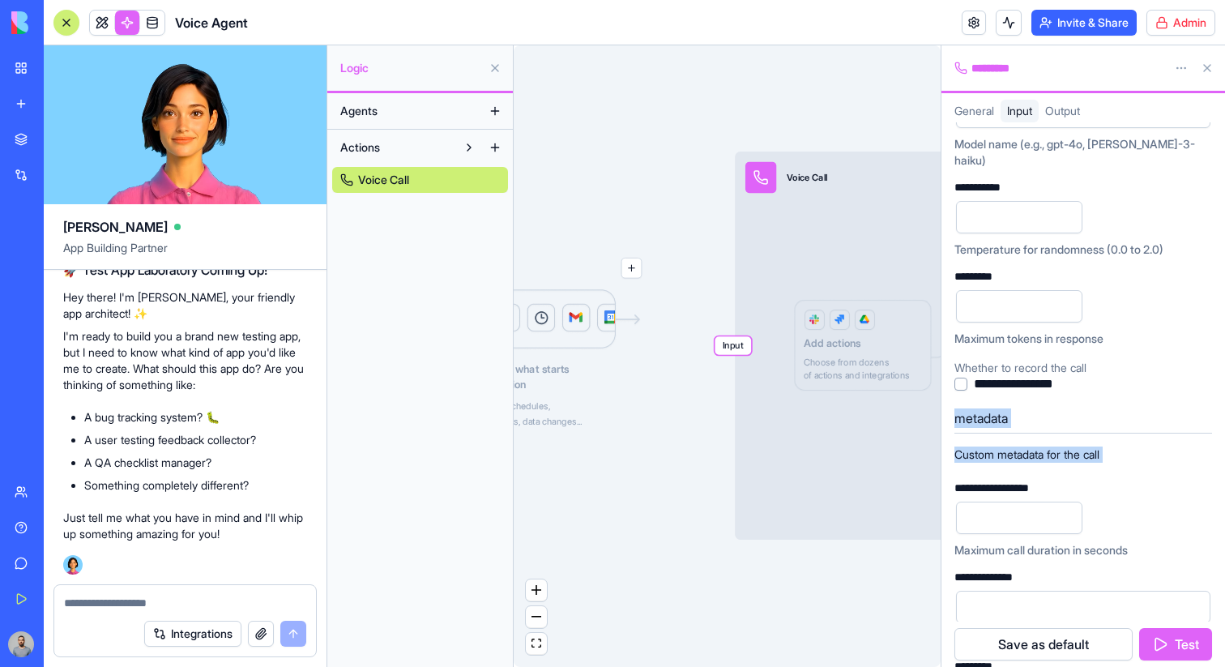
scroll to position [988, 0]
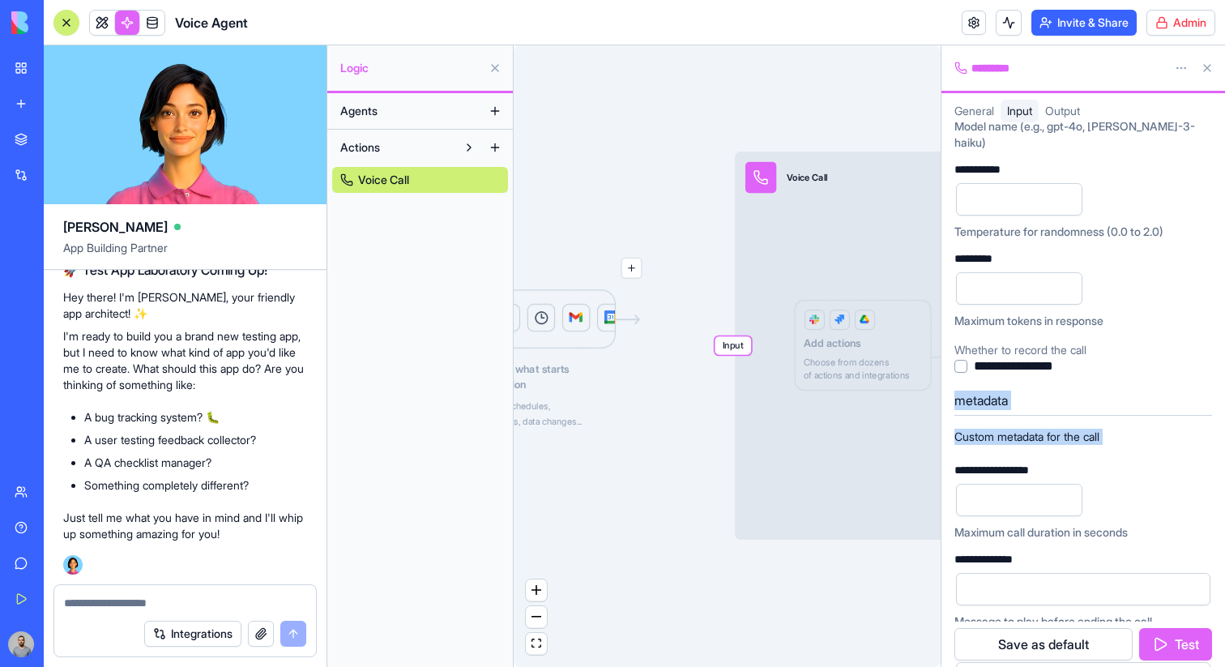
click at [1050, 429] on div "Custom metadata for the call" at bounding box center [1083, 437] width 258 height 16
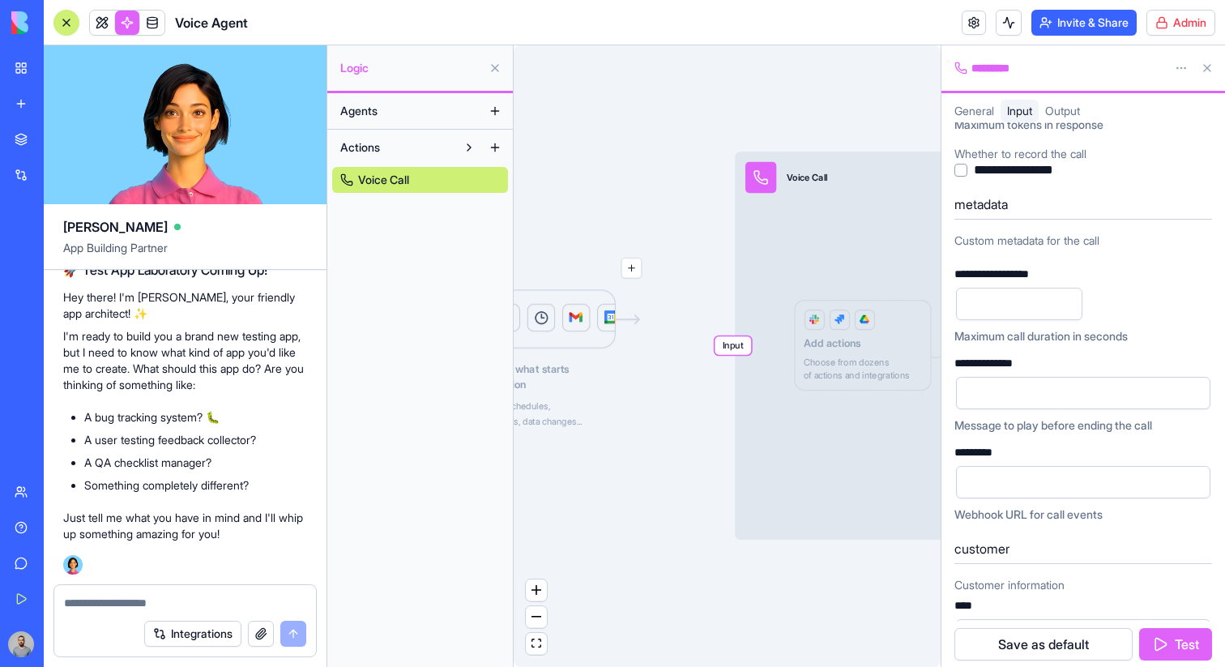
scroll to position [1174, 0]
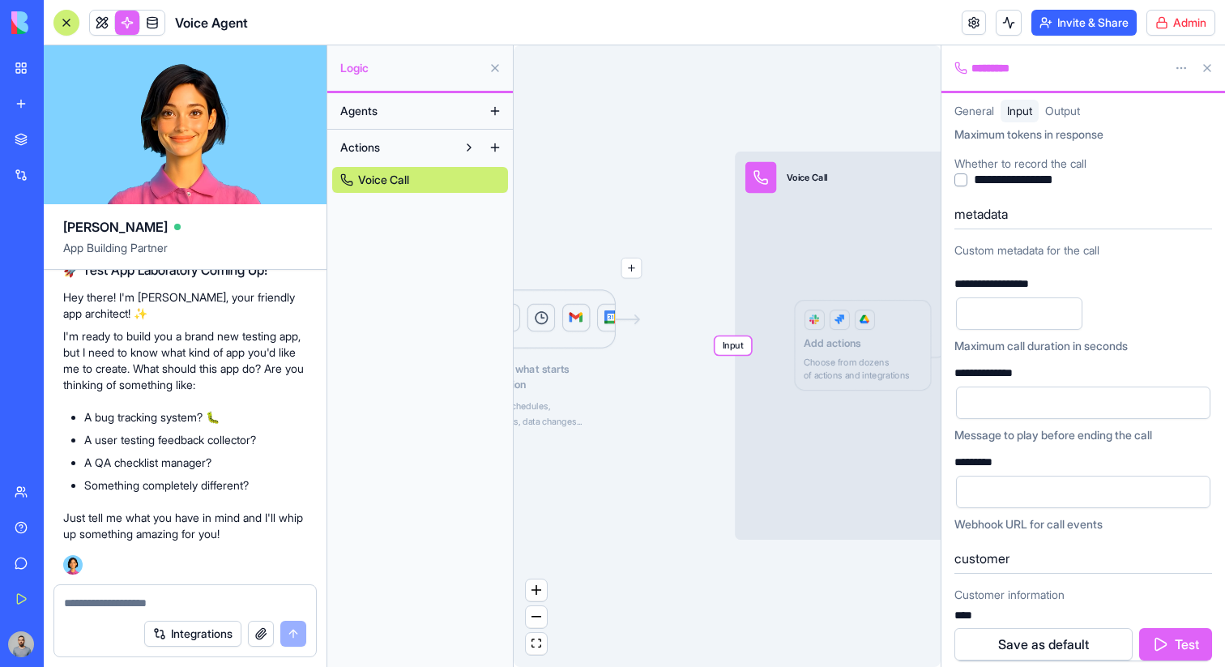
click at [992, 301] on input "number" at bounding box center [1019, 313] width 126 height 32
click at [992, 386] on div at bounding box center [1083, 402] width 254 height 32
click at [986, 204] on h5 "metadata" at bounding box center [1083, 213] width 258 height 19
click at [1012, 297] on input "number" at bounding box center [1019, 313] width 126 height 32
click at [1007, 390] on div at bounding box center [1070, 402] width 216 height 24
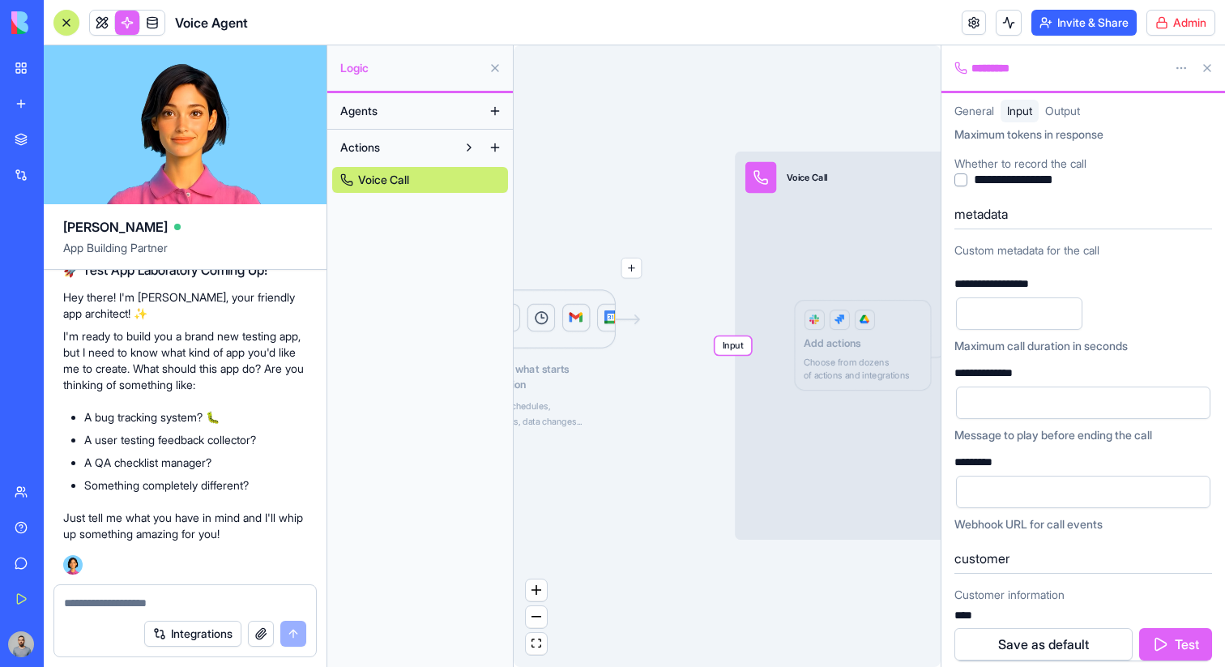
click at [990, 298] on input "number" at bounding box center [1019, 313] width 126 height 32
click at [1016, 390] on div at bounding box center [1070, 402] width 216 height 24
click at [1032, 476] on input "url" at bounding box center [1083, 492] width 254 height 32
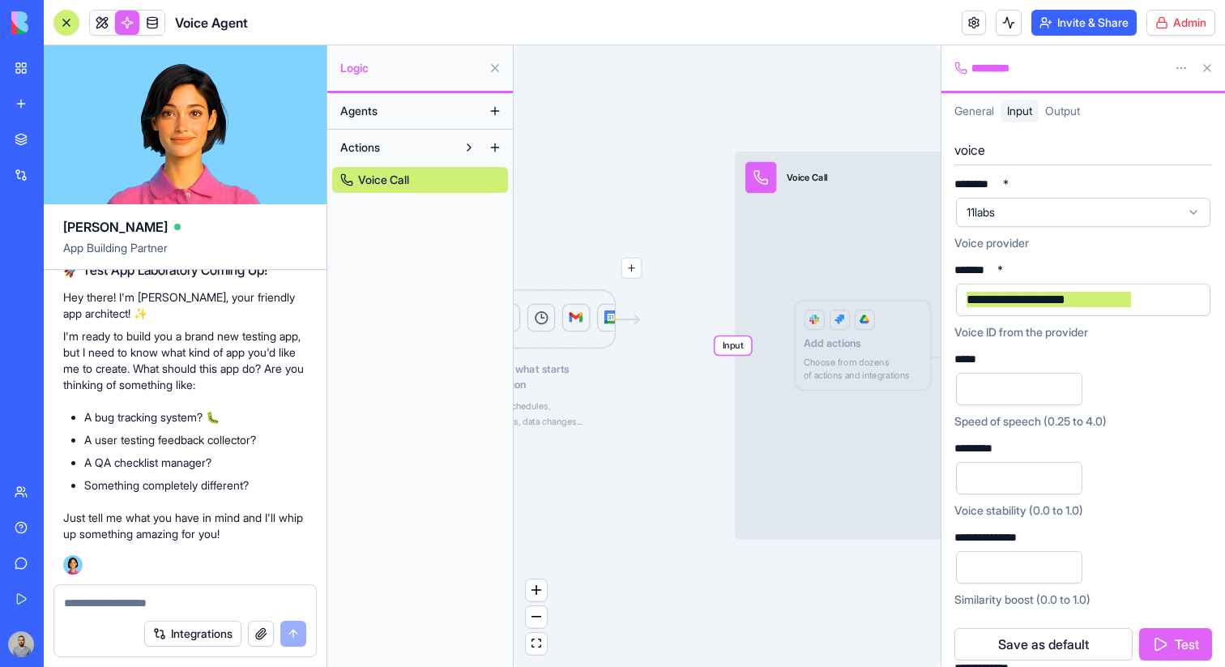
scroll to position [0, 0]
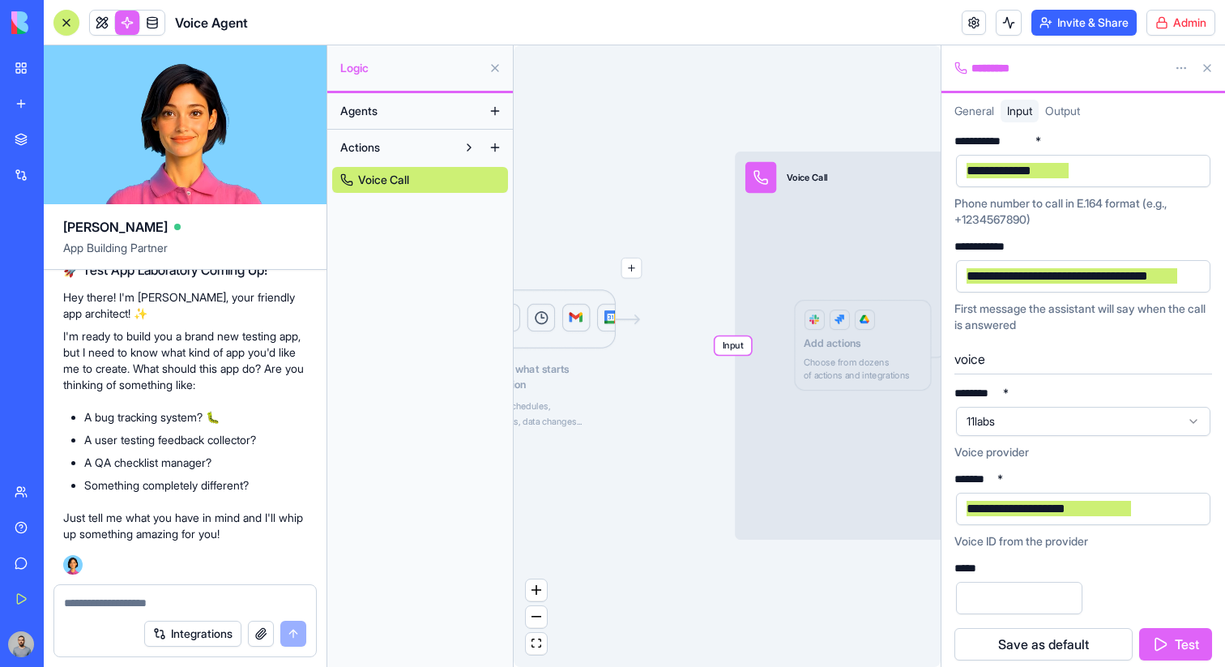
click at [1184, 66] on html "My Workspace New app Marketplace Integrations Recent Medical Shift Manager Well…" at bounding box center [612, 333] width 1225 height 667
click at [1161, 91] on div "State" at bounding box center [1143, 101] width 96 height 26
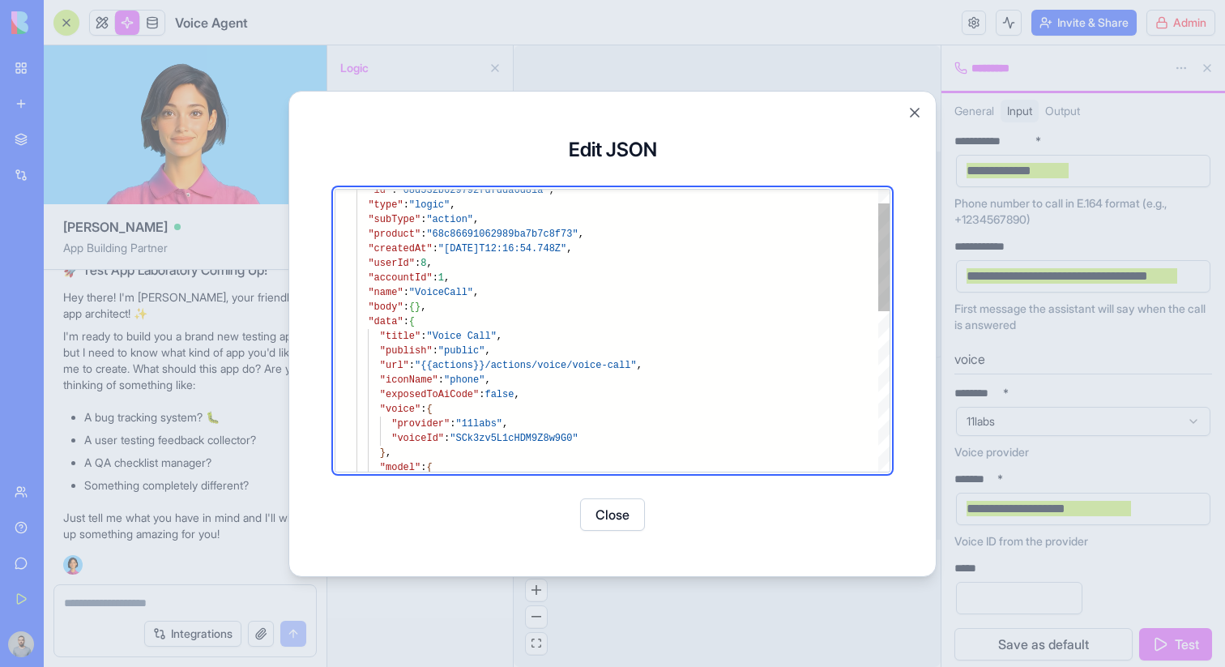
type textarea "**********"
click at [559, 363] on div ""voice" : { "provider" : "11labs" , "voiceId" : "SCk3zv5L1cHDM9Z8w9G0" "exposed…" at bounding box center [622, 521] width 533 height 734
drag, startPoint x: 559, startPoint y: 363, endPoint x: 624, endPoint y: 362, distance: 64.8
click at [625, 362] on div ""voice" : { "provider" : "11labs" , "voiceId" : "SCk3zv5L1cHDM9Z8w9G0" "exposed…" at bounding box center [622, 521] width 533 height 734
